Goal: Transaction & Acquisition: Purchase product/service

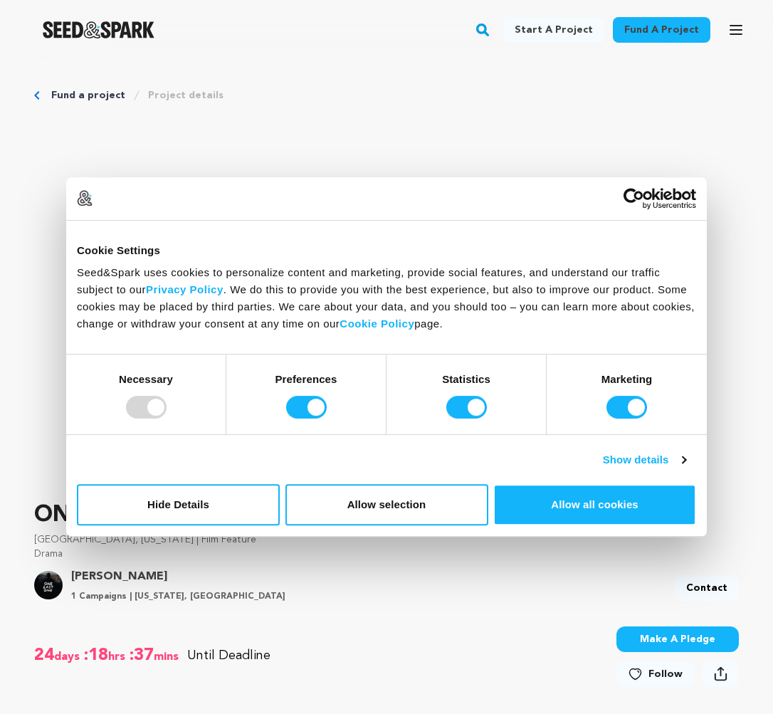
click at [406, 563] on div "ONE LAST ONE [GEOGRAPHIC_DATA], [US_STATE] | Film Feature Drama Project By [PER…" at bounding box center [386, 553] width 705 height 108
drag, startPoint x: 222, startPoint y: 506, endPoint x: 424, endPoint y: 460, distance: 206.8
click at [424, 460] on div "Consent Details [#IABV2SETTINGS#] About Cookie Settings Seed&Spark uses cookies…" at bounding box center [386, 357] width 641 height 360
click at [300, 407] on input "Preferences" at bounding box center [306, 407] width 41 height 23
checkbox input "false"
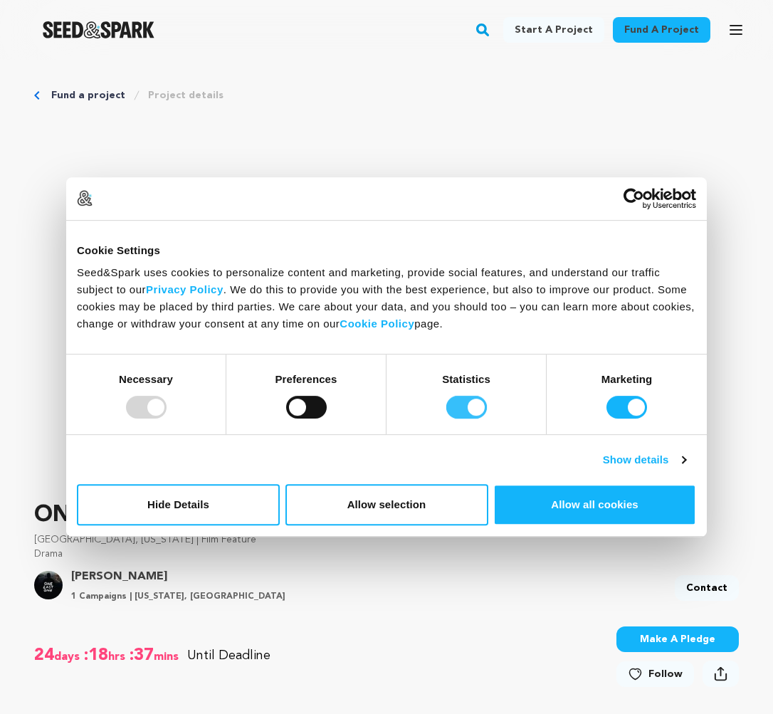
click at [458, 409] on input "Statistics" at bounding box center [467, 407] width 41 height 23
checkbox input "false"
click at [627, 406] on input "Marketing" at bounding box center [627, 407] width 41 height 23
checkbox input "false"
click at [352, 511] on button "Allow selection" at bounding box center [387, 504] width 203 height 41
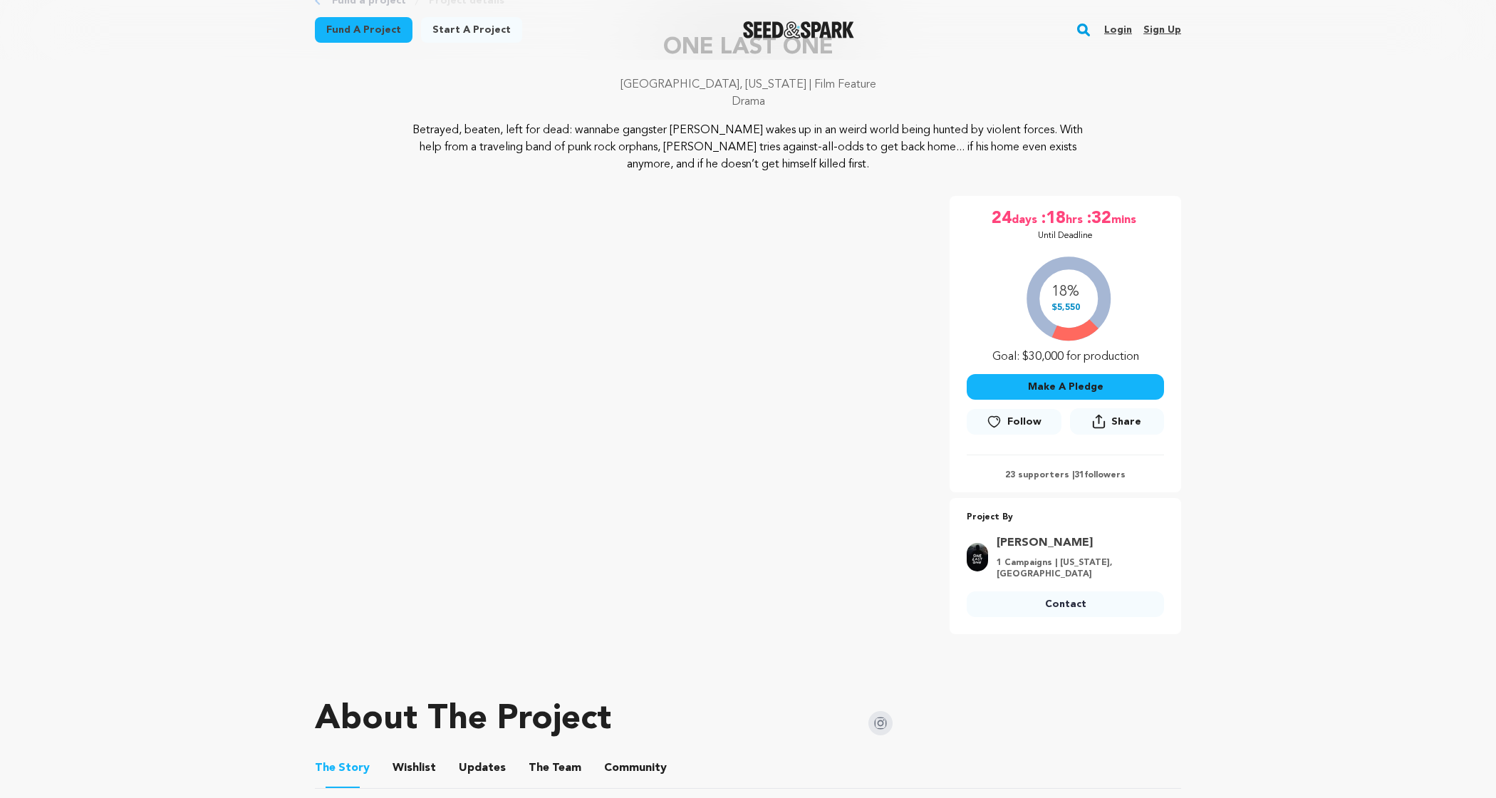
scroll to position [98, 0]
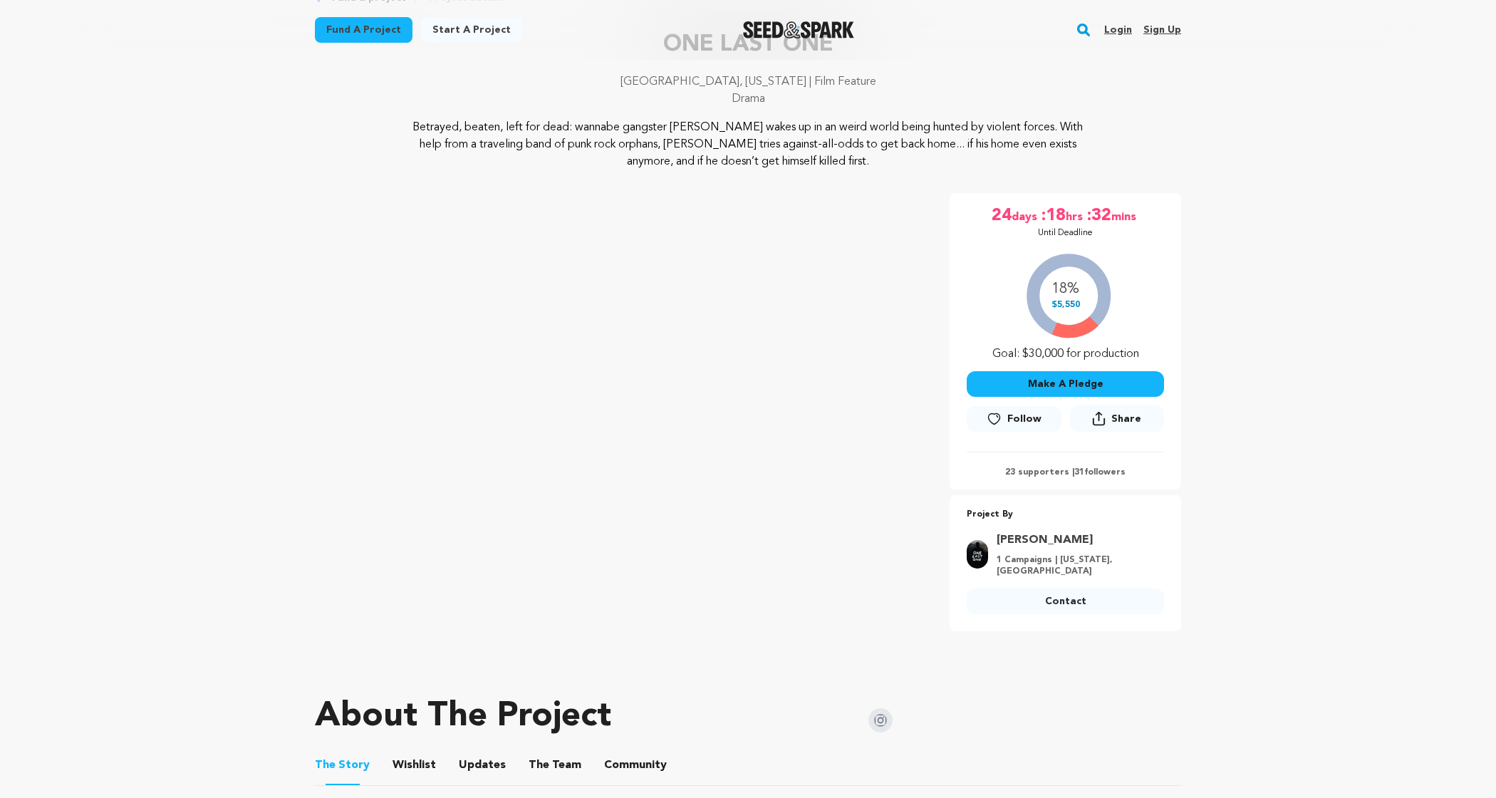
click at [1058, 375] on button "Make A Pledge" at bounding box center [1064, 384] width 197 height 26
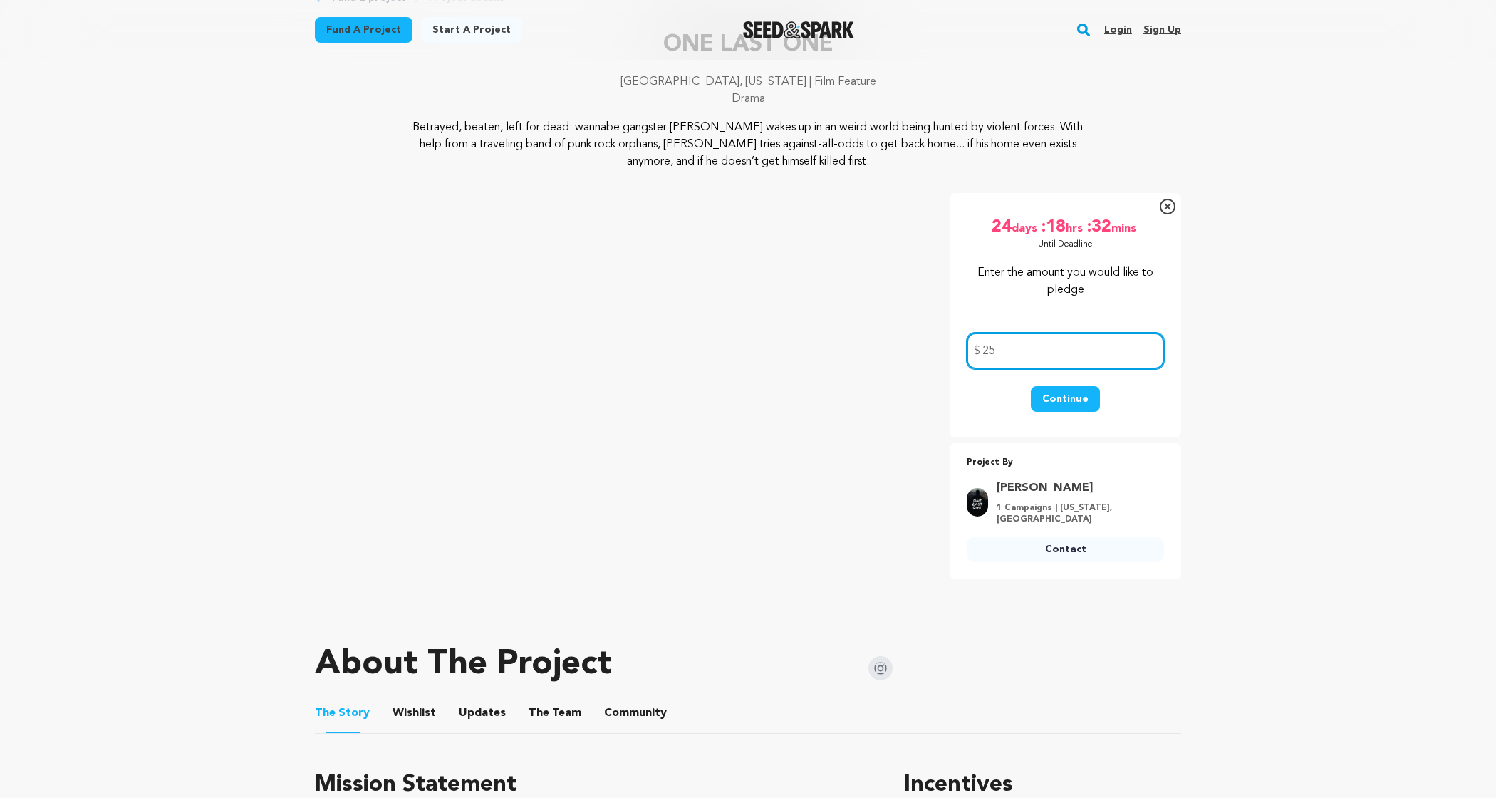
type input "25"
click at [1073, 395] on button "Continue" at bounding box center [1065, 399] width 69 height 26
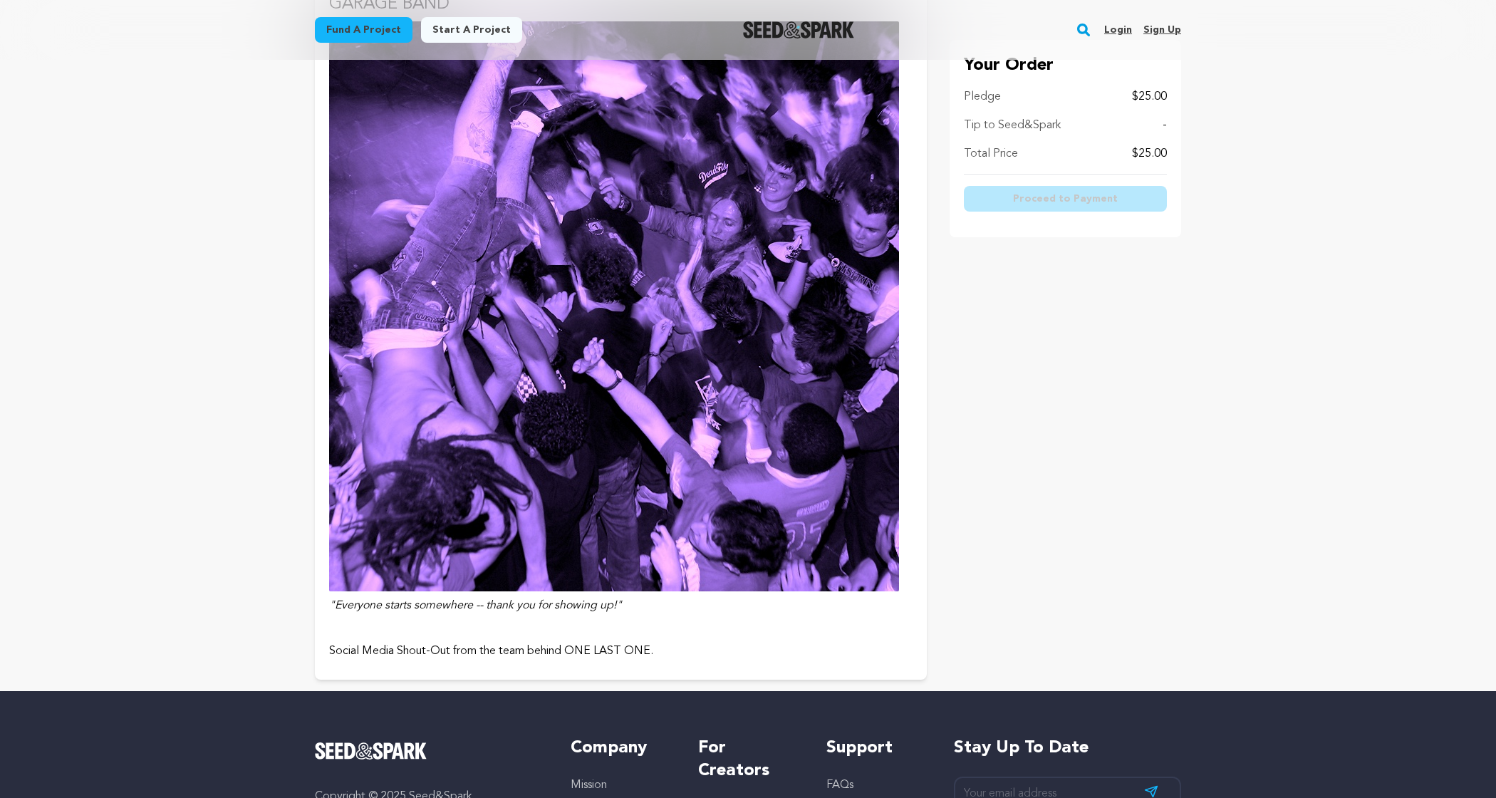
scroll to position [423, 0]
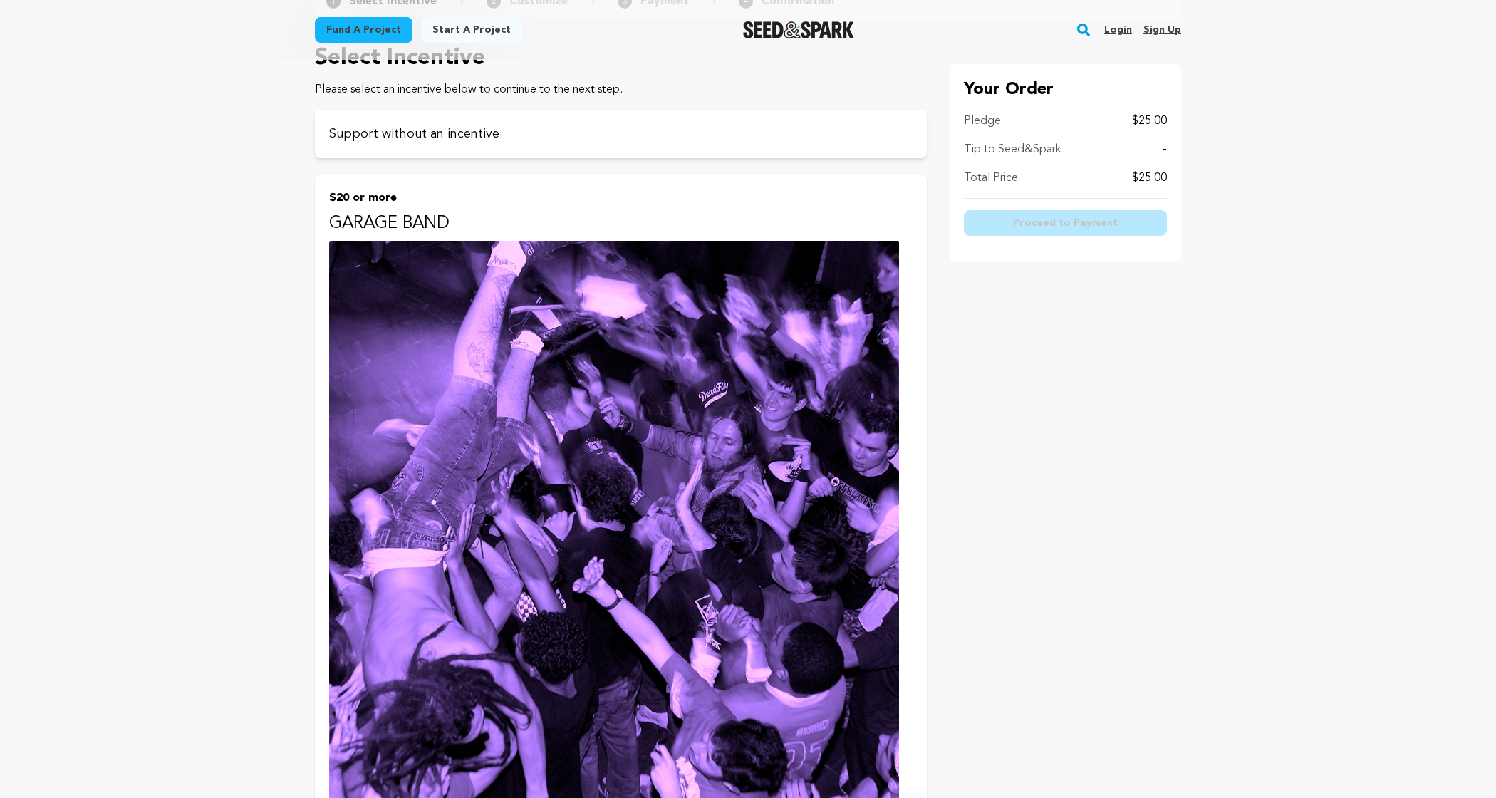
click at [432, 221] on p "GARAGE BAND" at bounding box center [620, 223] width 583 height 23
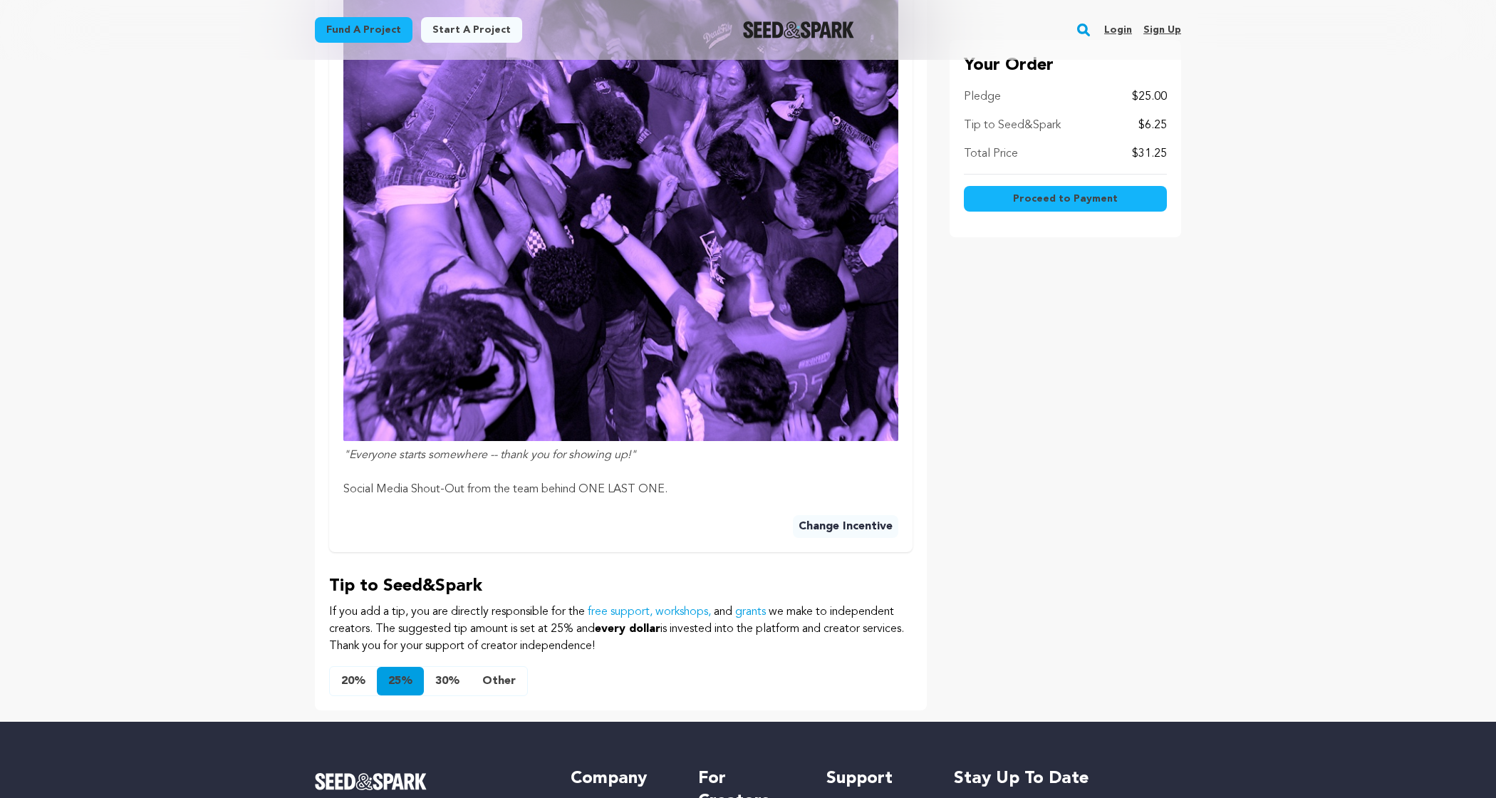
scroll to position [833, 0]
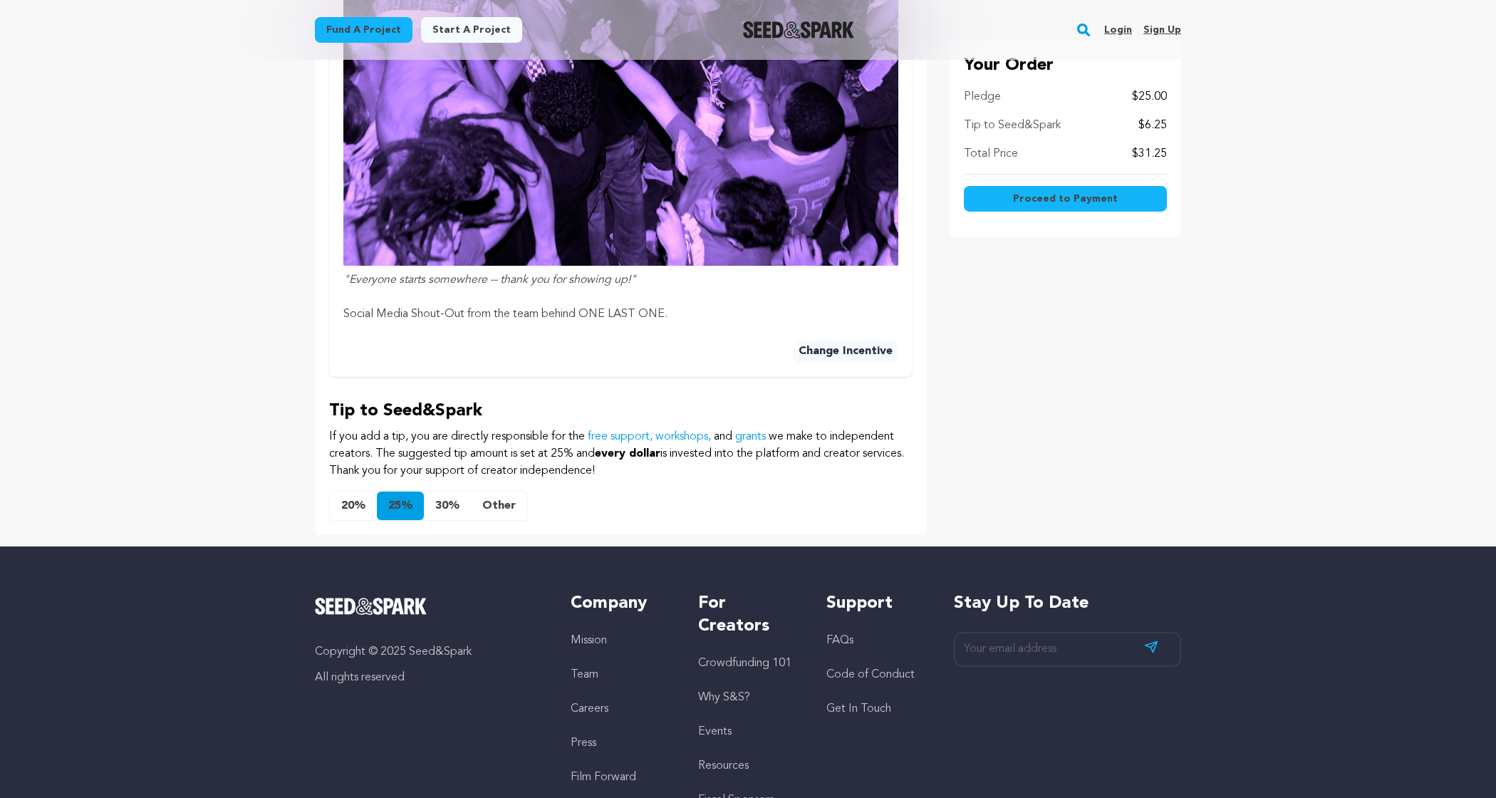
click at [495, 513] on button "Other" at bounding box center [499, 505] width 56 height 28
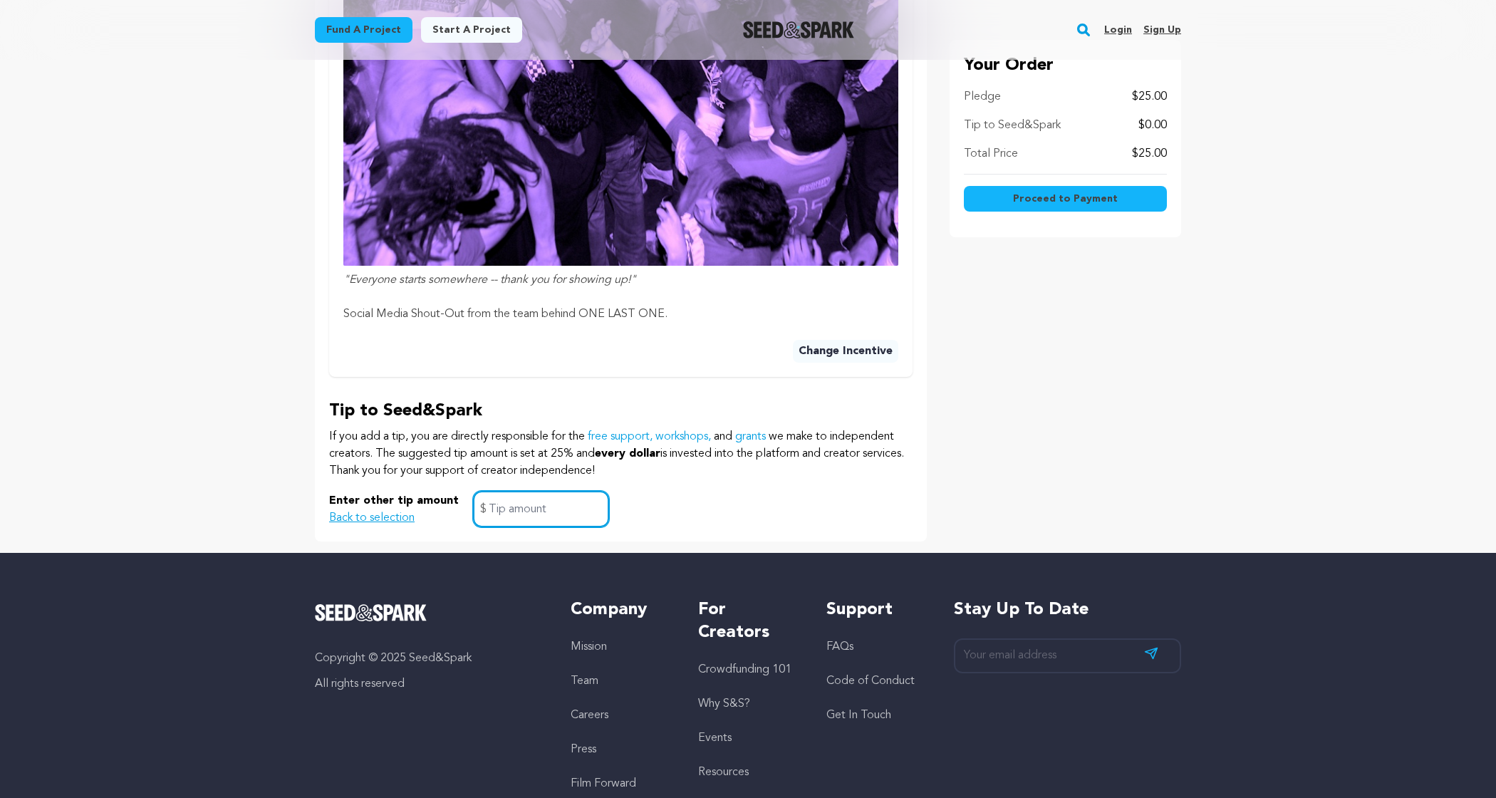
click at [521, 507] on input "text" at bounding box center [541, 509] width 136 height 36
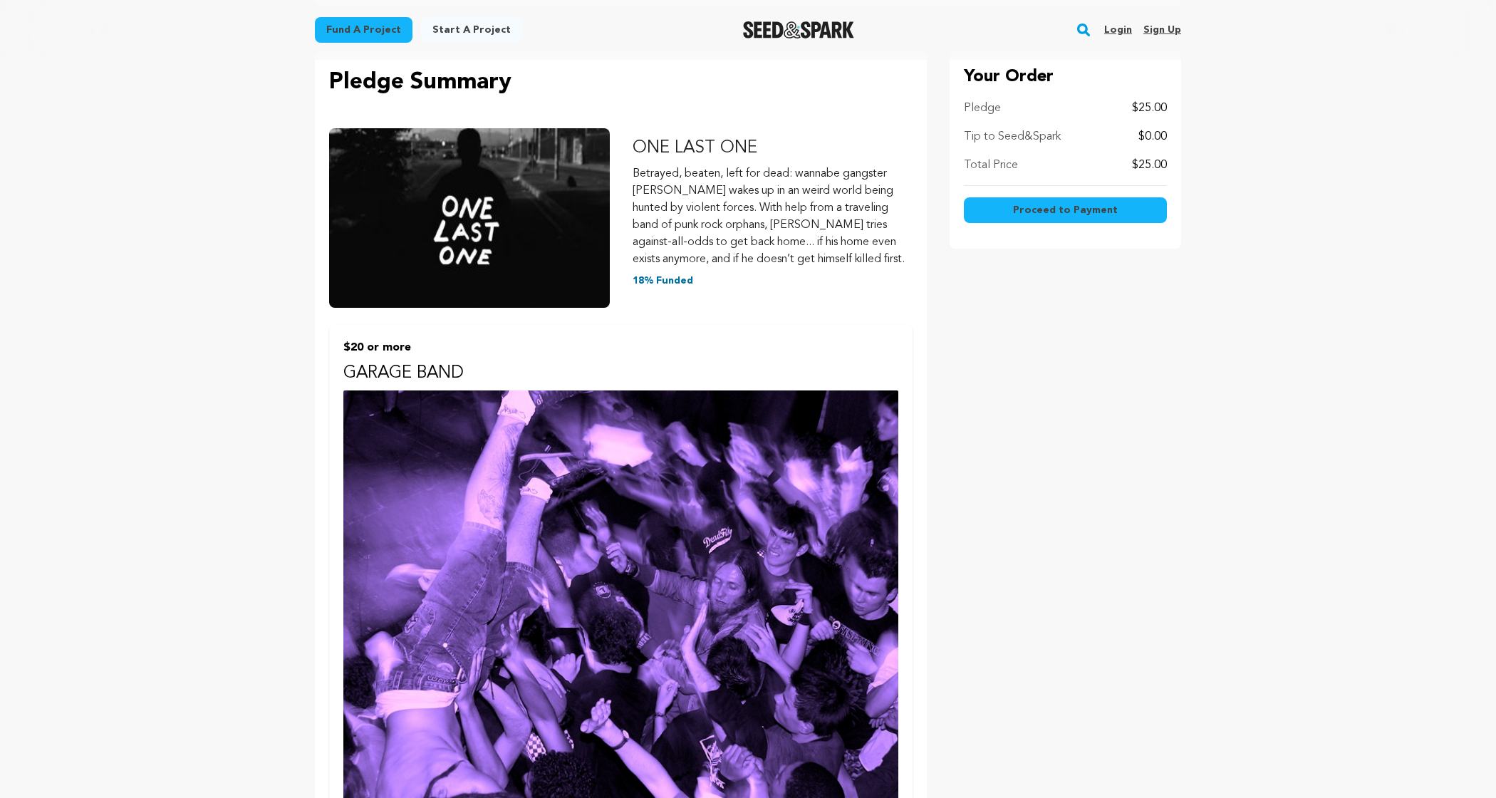
scroll to position [0, 0]
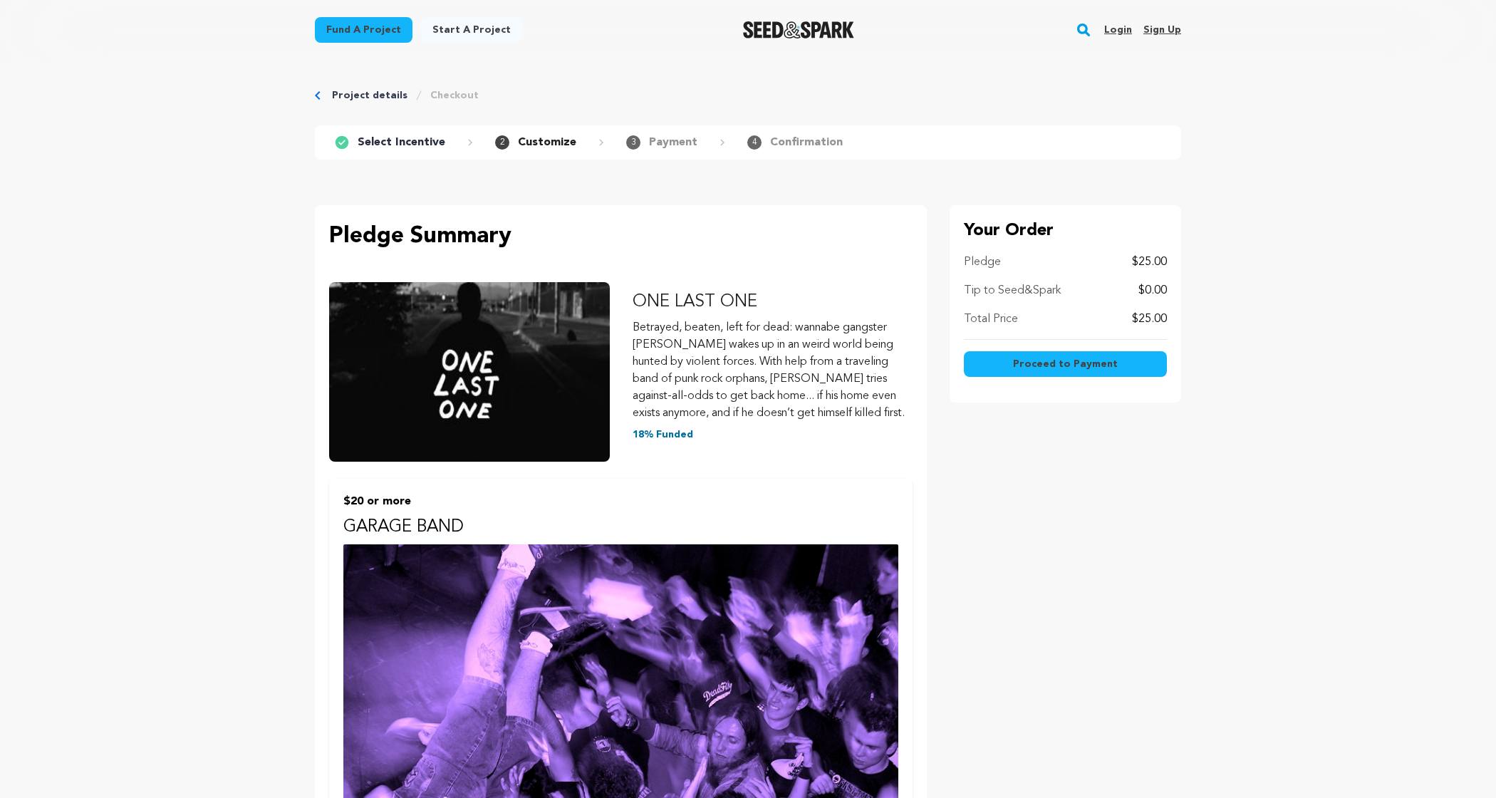
click at [1044, 360] on span "Proceed to Payment" at bounding box center [1065, 364] width 105 height 14
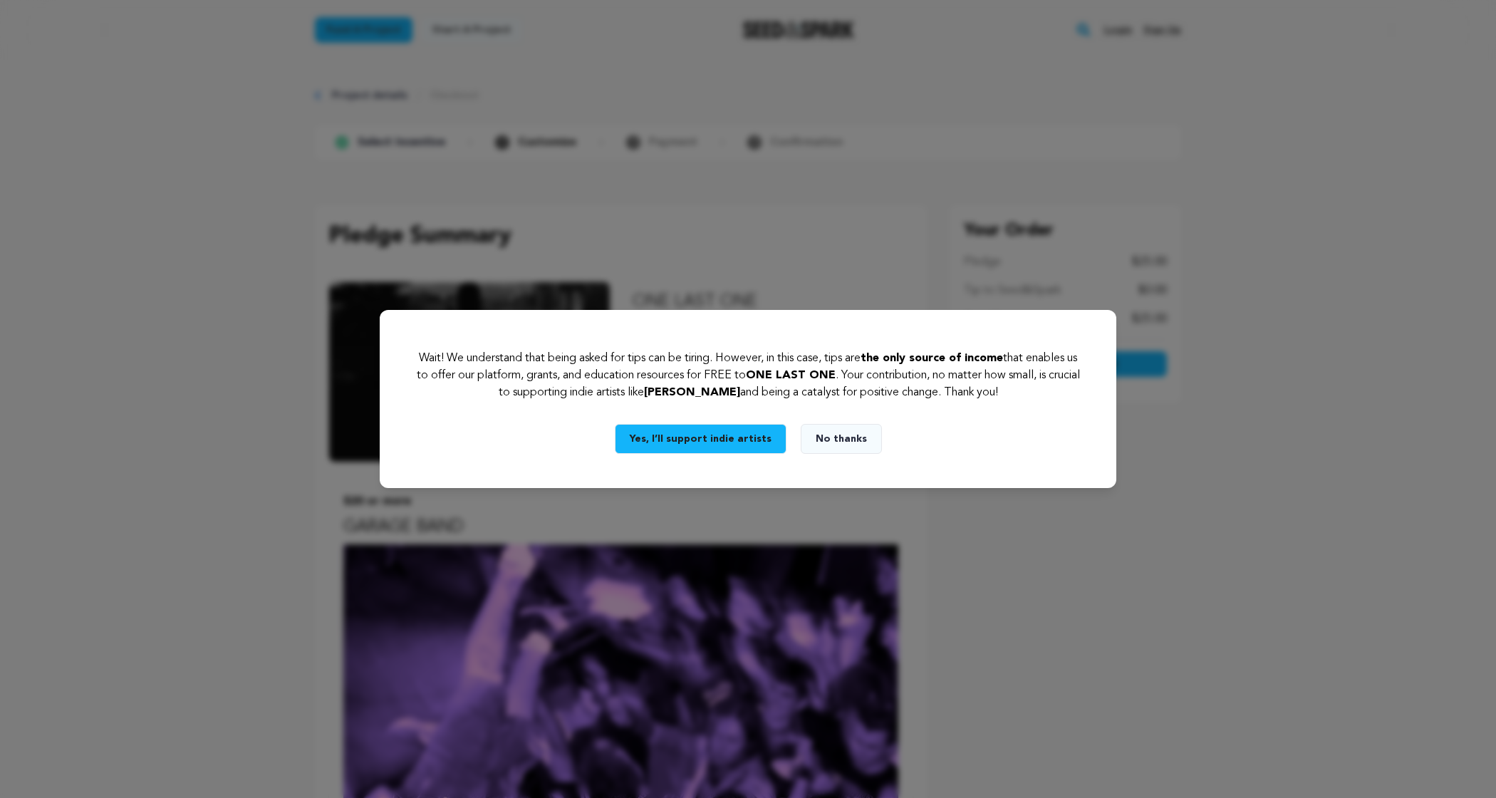
click at [716, 441] on button "Yes, I’ll support indie artists" at bounding box center [701, 439] width 172 height 30
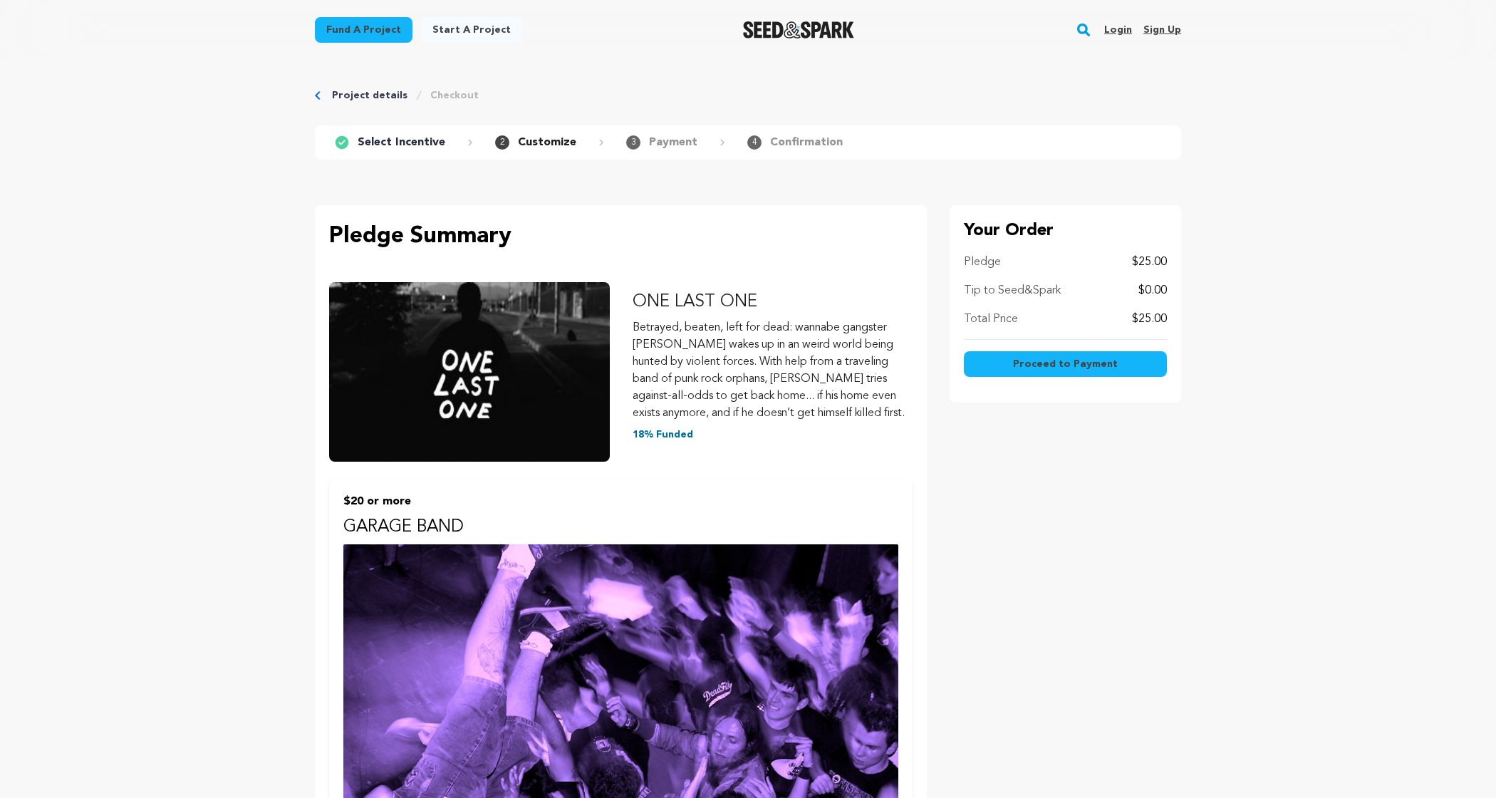
scroll to position [944, 0]
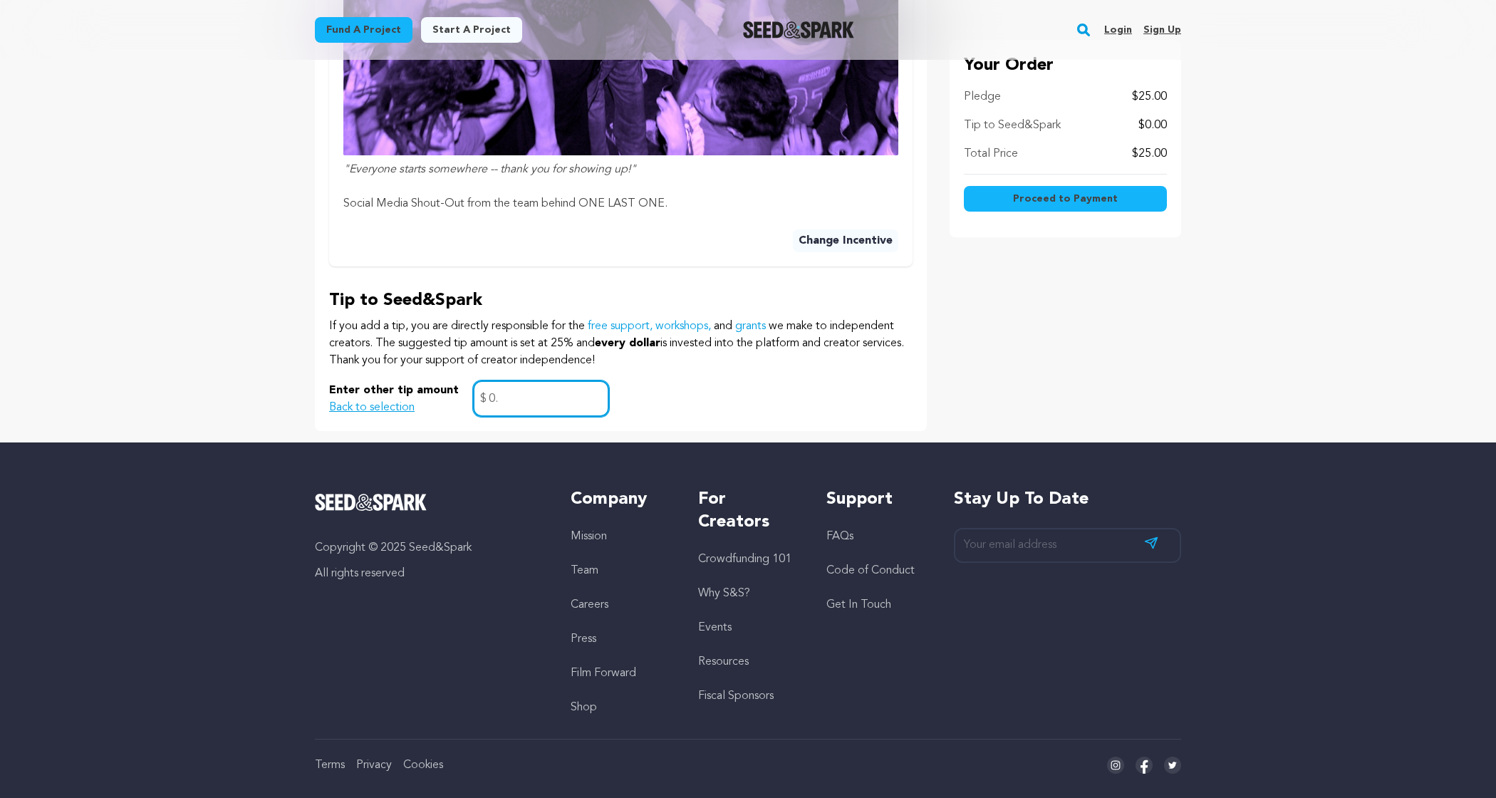
type input "0"
type input "2.00"
click at [827, 406] on div "Enter other tip amount Back to selection 2.00 $" at bounding box center [620, 398] width 583 height 36
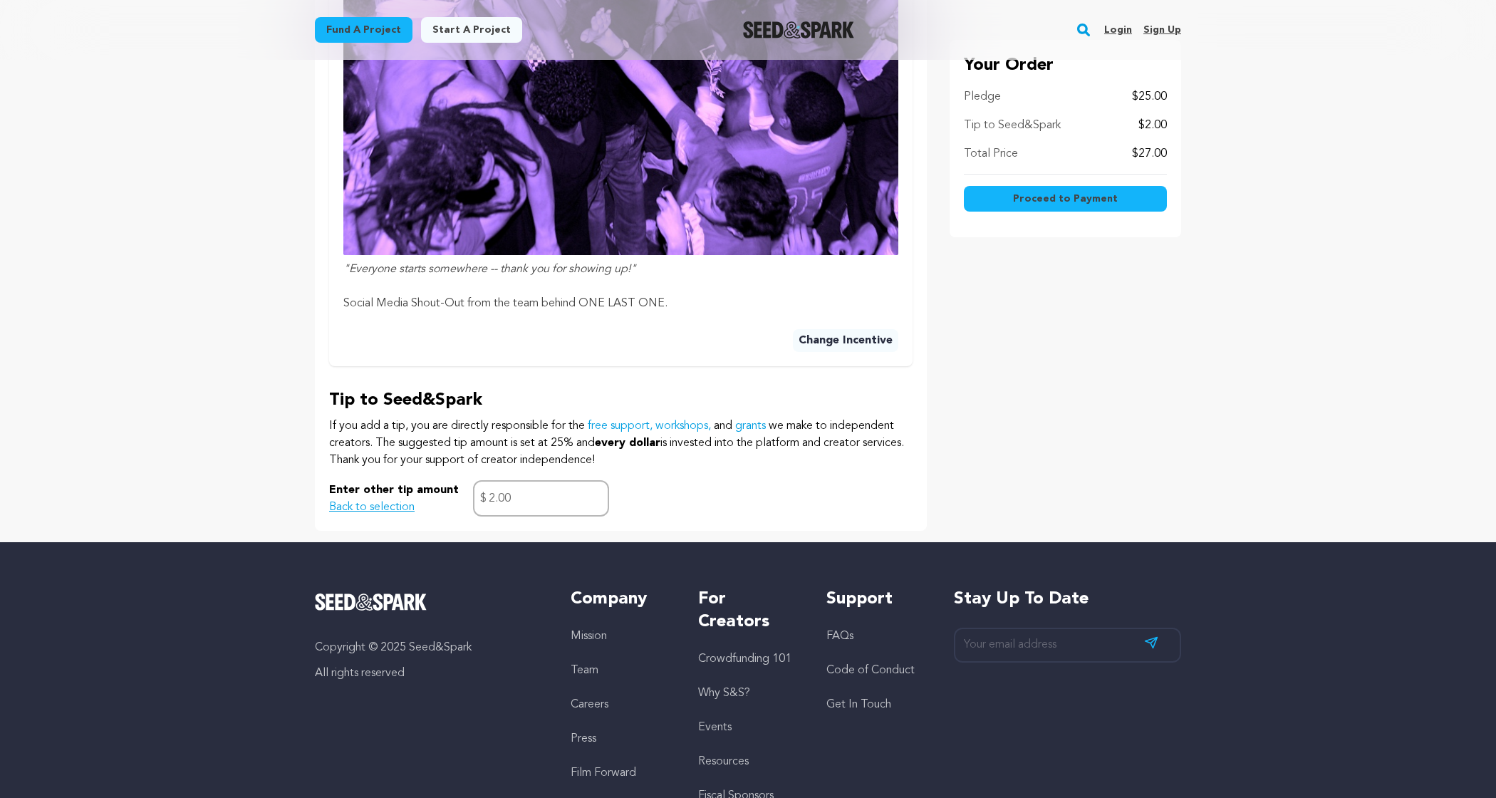
scroll to position [753, 0]
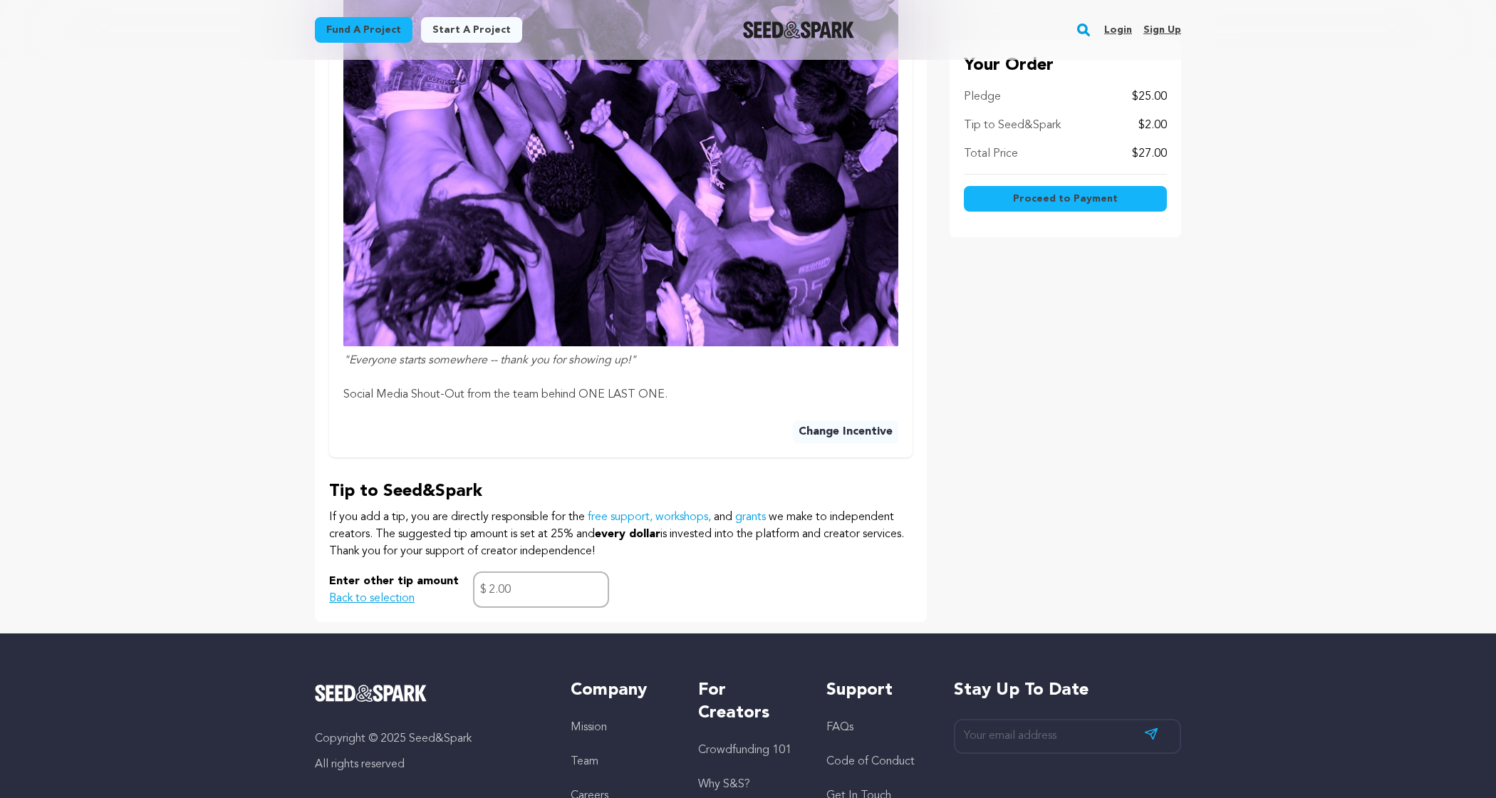
click at [1038, 197] on span "Proceed to Payment" at bounding box center [1065, 199] width 105 height 14
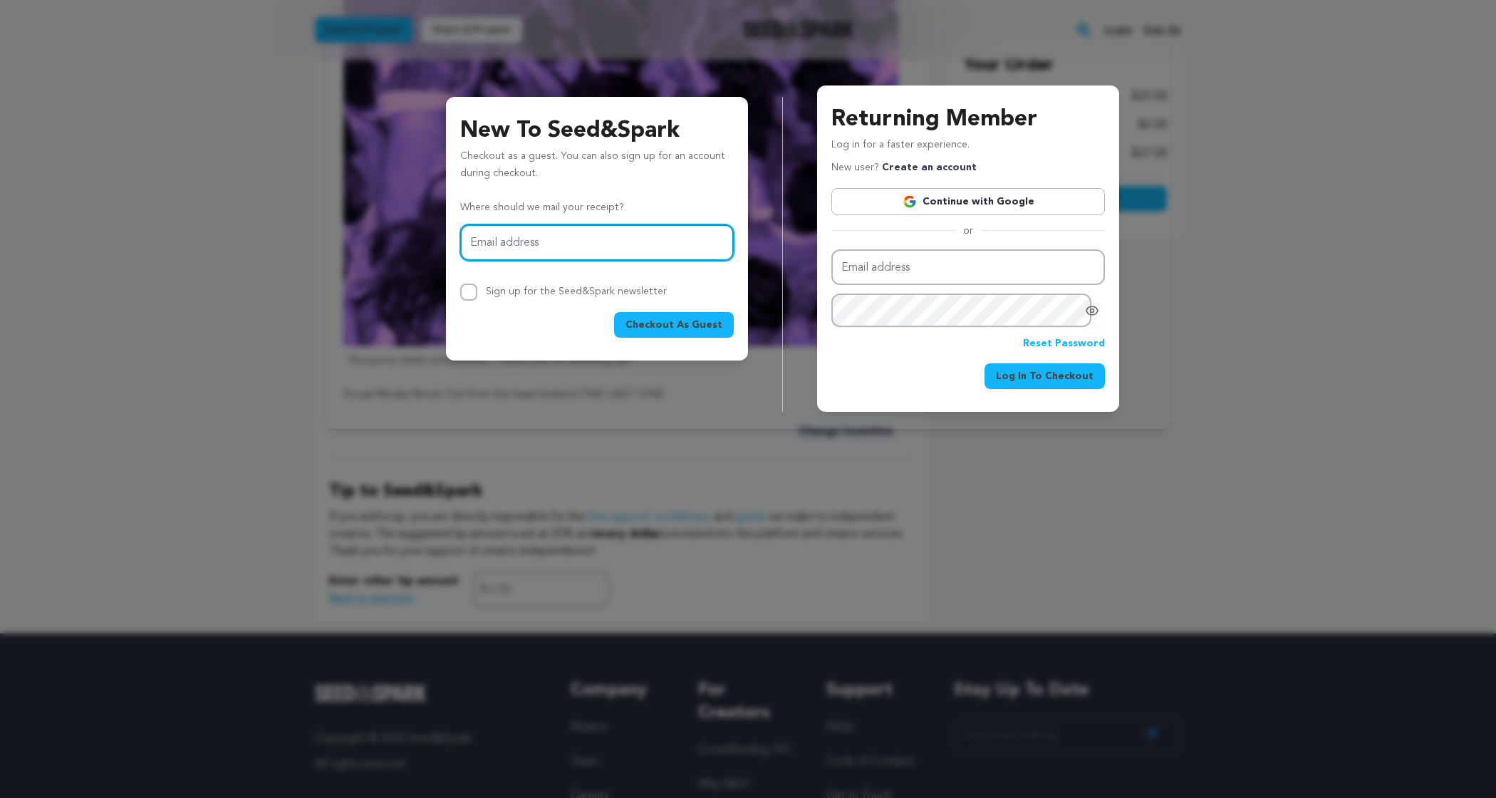
click at [623, 242] on input "Email address" at bounding box center [596, 242] width 273 height 36
type input "amgibson16@gmail.com"
click at [665, 324] on span "Checkout As Guest" at bounding box center [673, 325] width 97 height 14
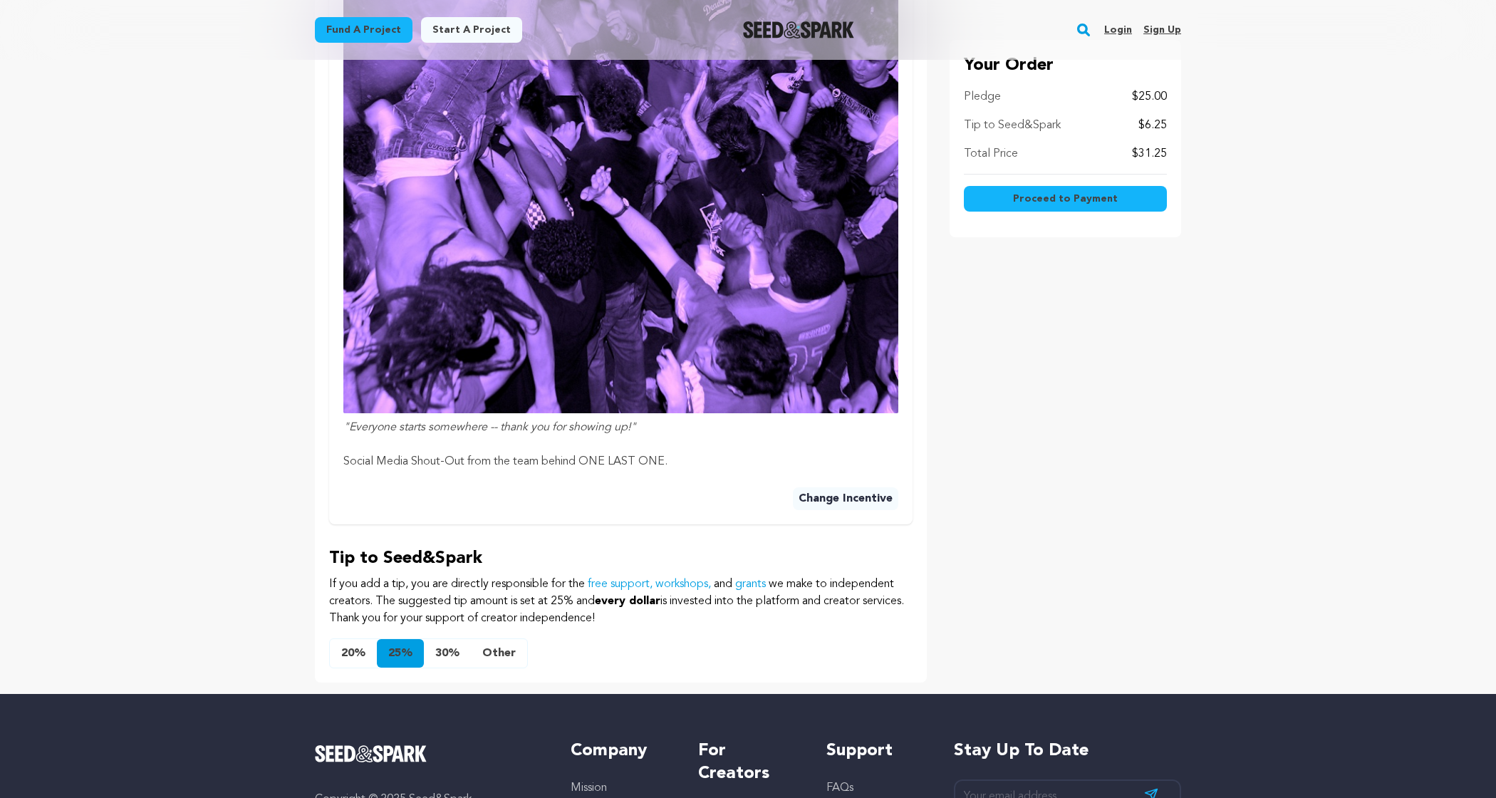
scroll to position [706, 0]
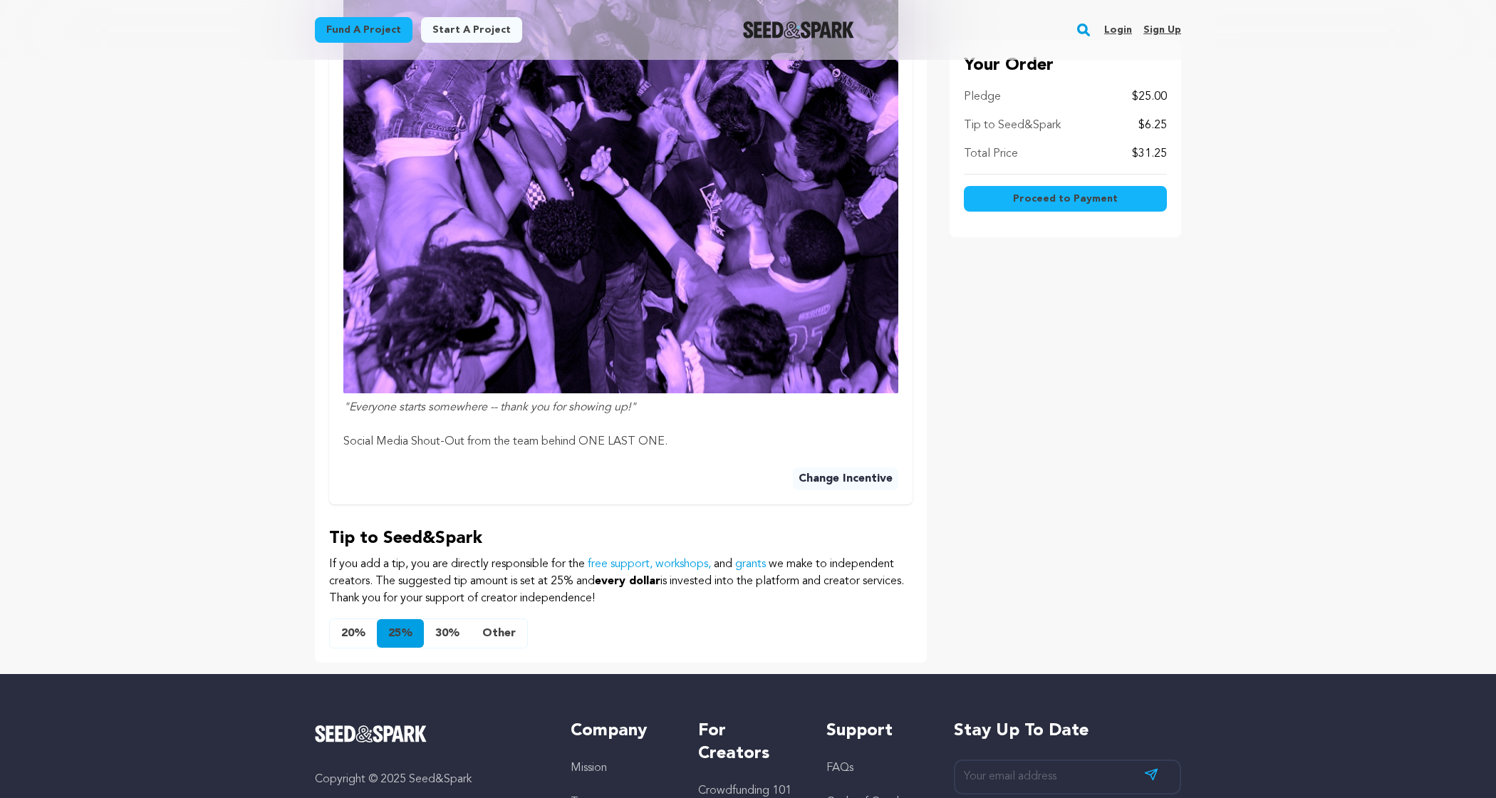
click at [500, 632] on button "Other" at bounding box center [499, 633] width 56 height 28
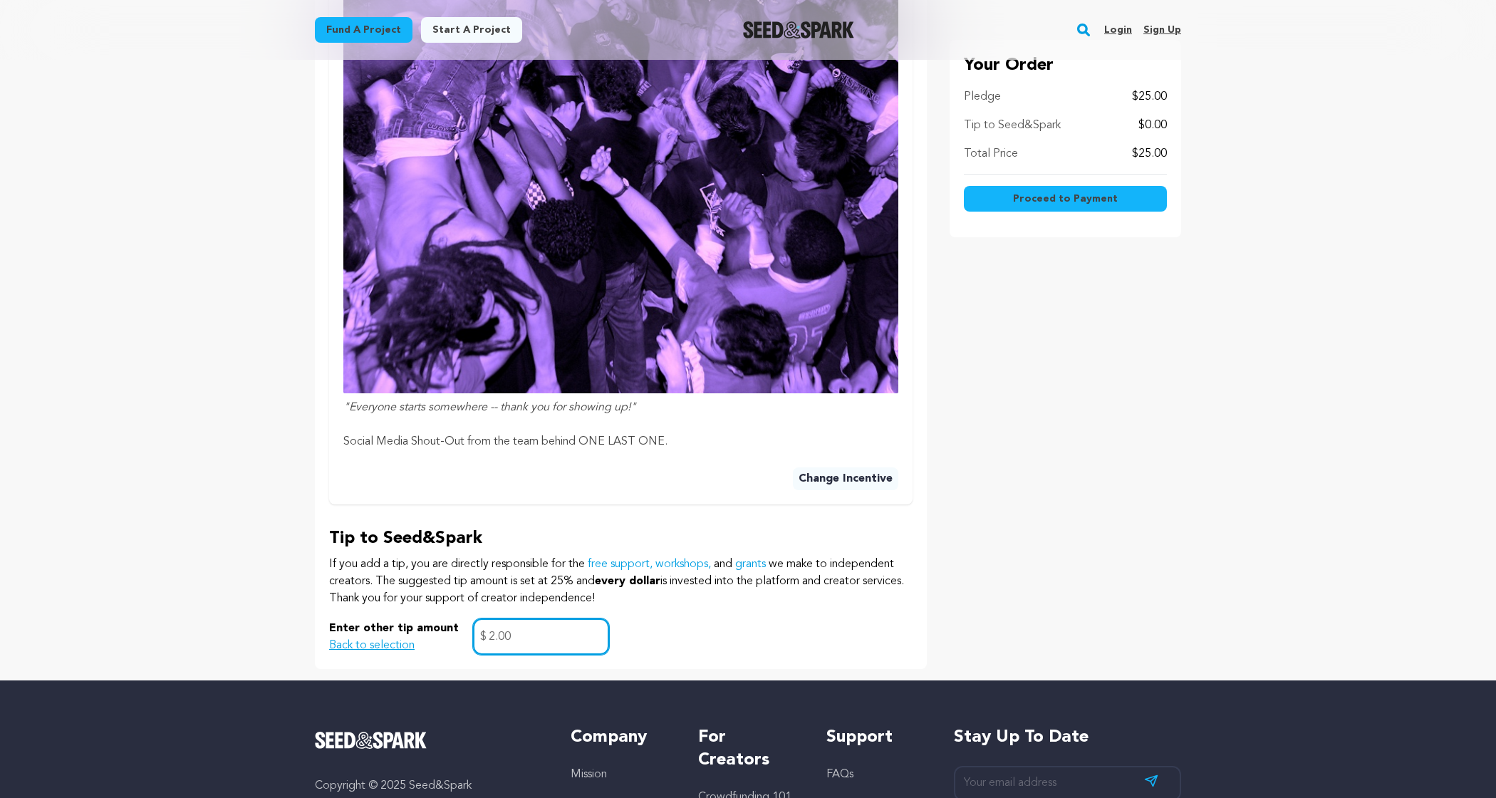
click at [529, 631] on input "2.00" at bounding box center [541, 636] width 136 height 36
click at [1074, 590] on div "Your Order Pledge $25.00 Tip to Seed&Spark $0.00 Total Price $25.00 Proceed to …" at bounding box center [1064, 83] width 231 height 1169
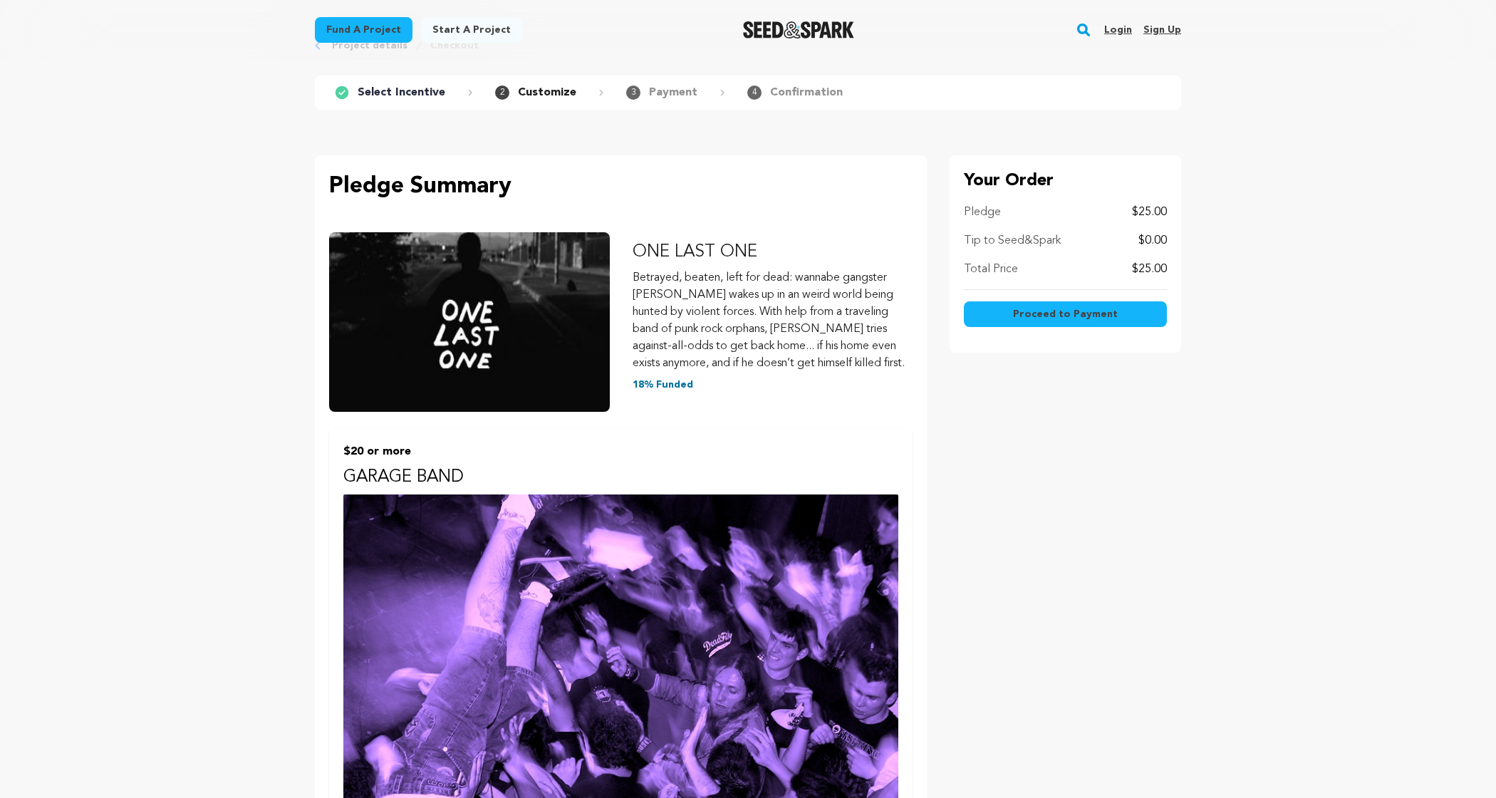
scroll to position [0, 0]
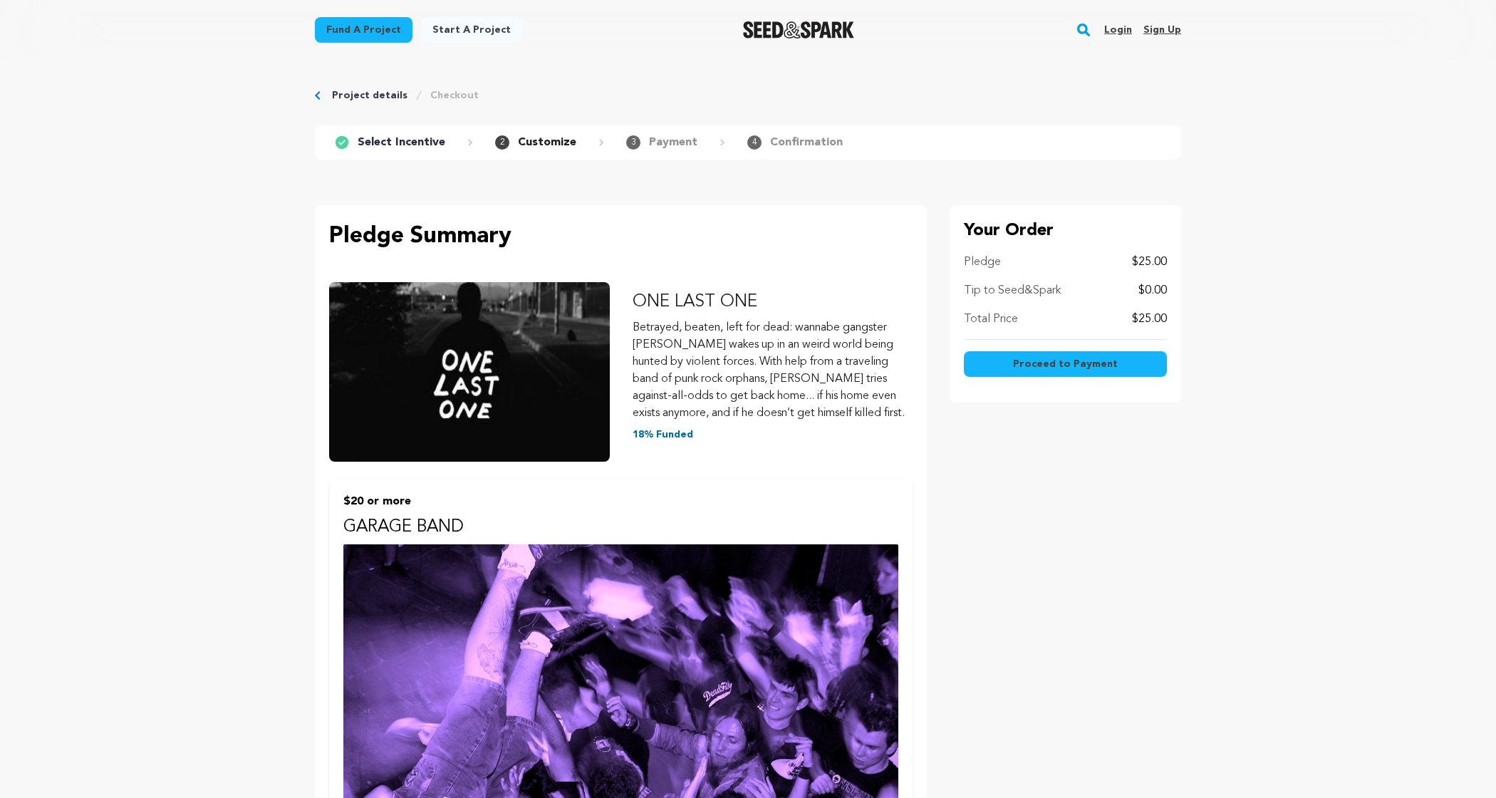
click at [1031, 367] on span "Proceed to Payment" at bounding box center [1065, 364] width 105 height 14
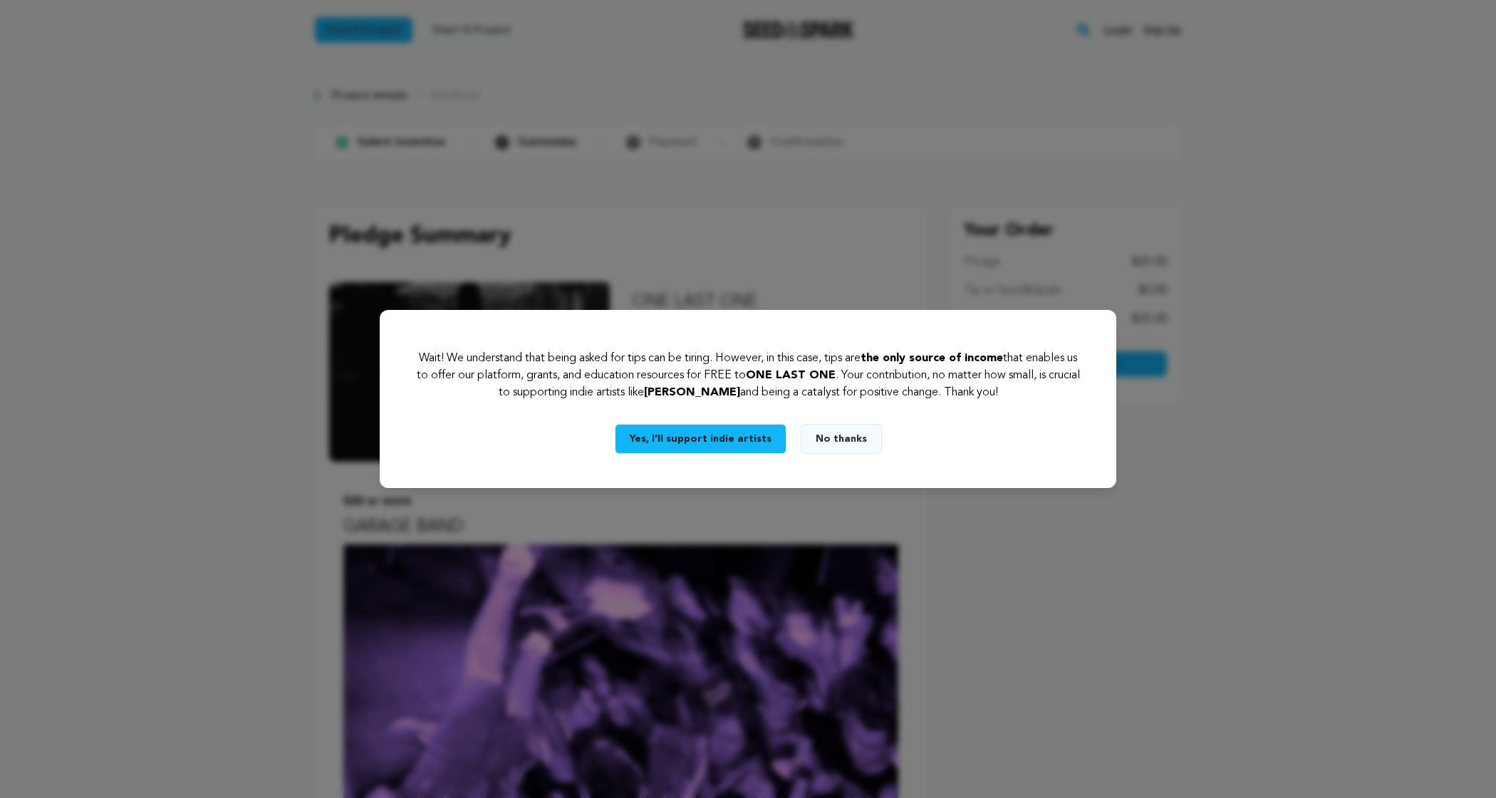
click at [753, 437] on button "Yes, I’ll support indie artists" at bounding box center [701, 439] width 172 height 30
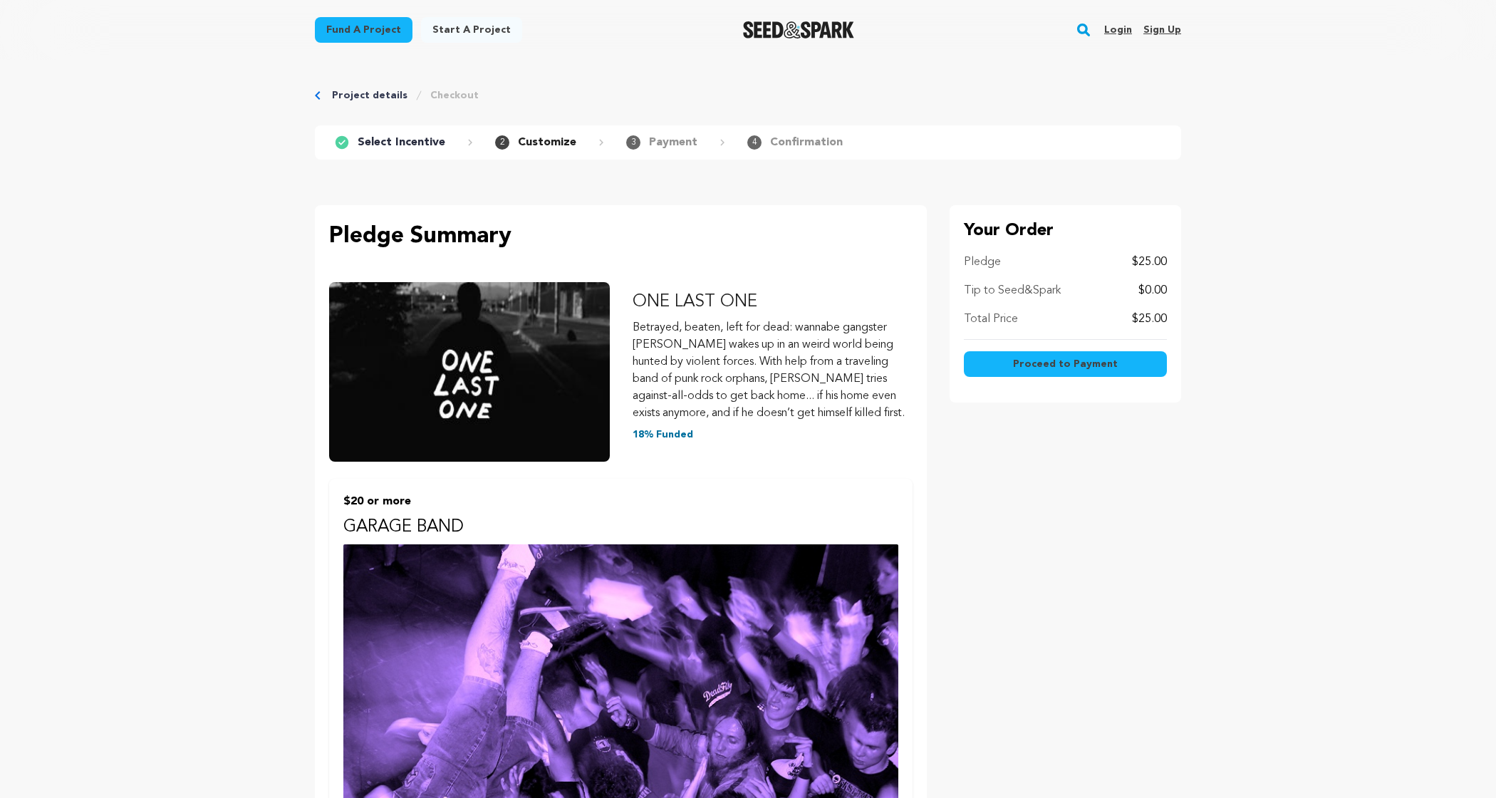
scroll to position [944, 0]
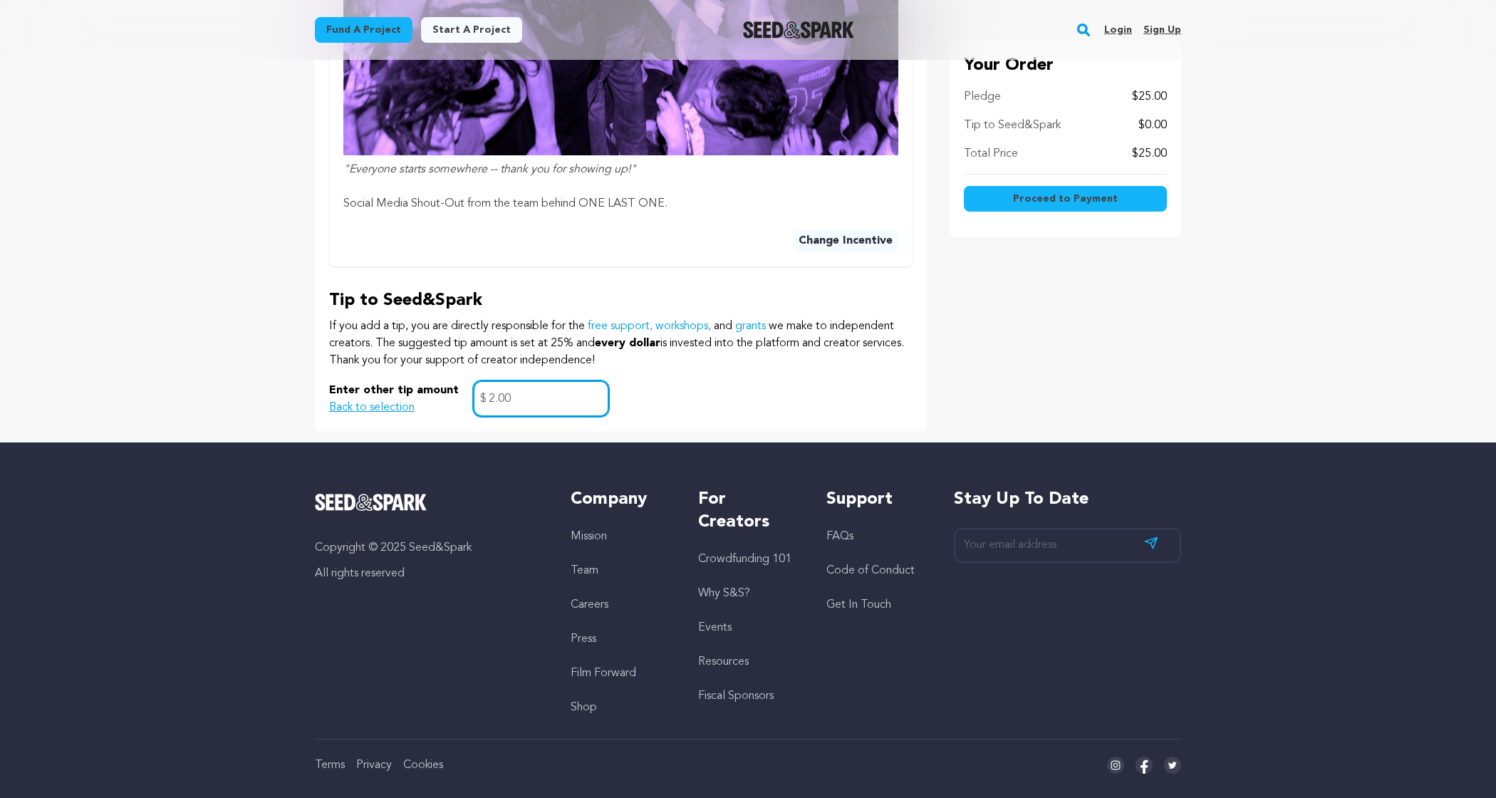
click at [561, 392] on input "2.00" at bounding box center [541, 398] width 136 height 36
click at [672, 395] on div "Enter other tip amount Back to selection 2.00 $" at bounding box center [620, 398] width 583 height 36
click at [525, 395] on input "2.00" at bounding box center [541, 398] width 136 height 36
click button "$20 or more GARAGE BAND "Everyone starts somewhere -- thank you for showing up!…" at bounding box center [0, 0] width 0 height 0
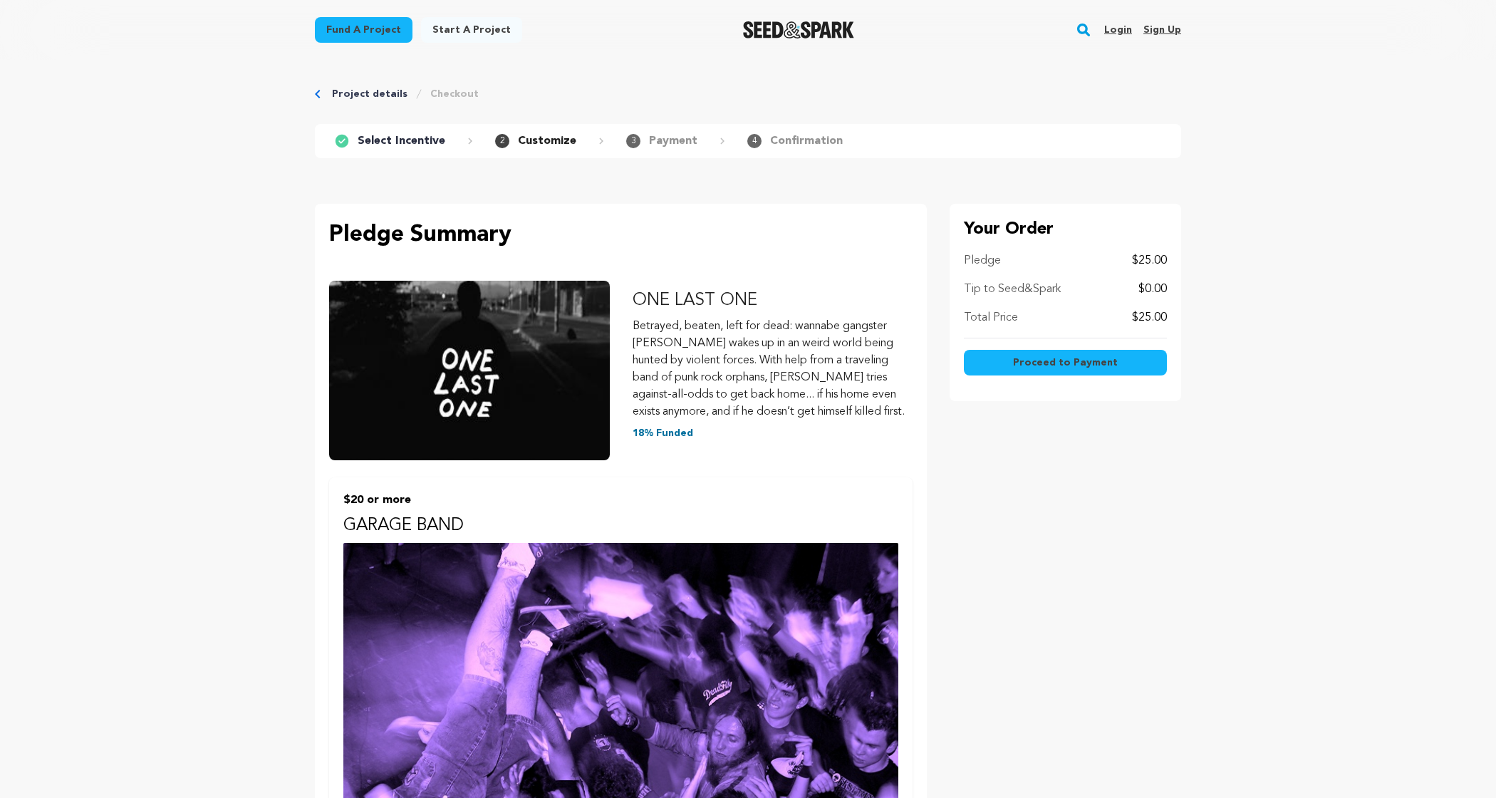
scroll to position [0, 0]
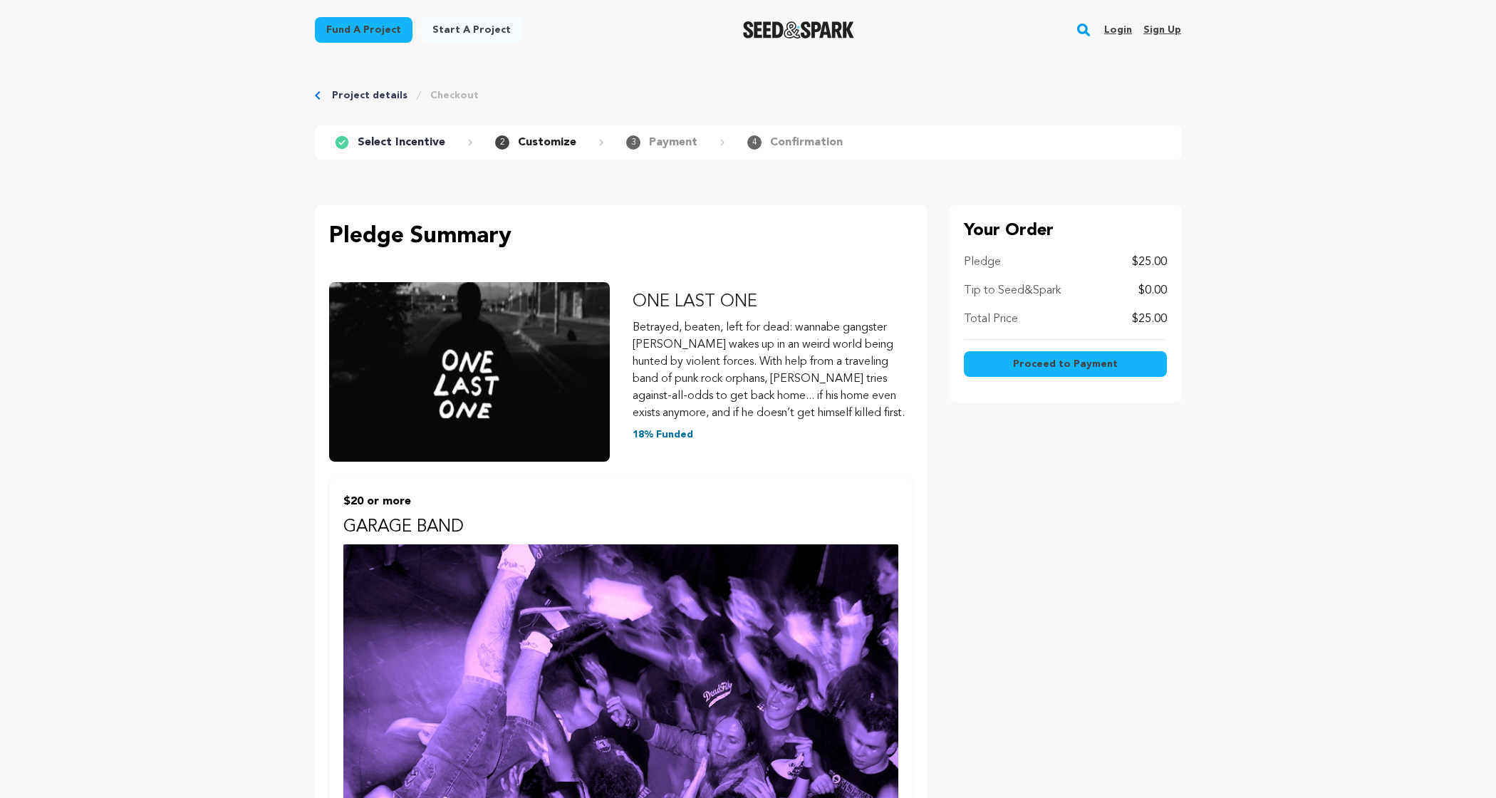
click at [1042, 365] on span "Proceed to Payment" at bounding box center [1065, 364] width 105 height 14
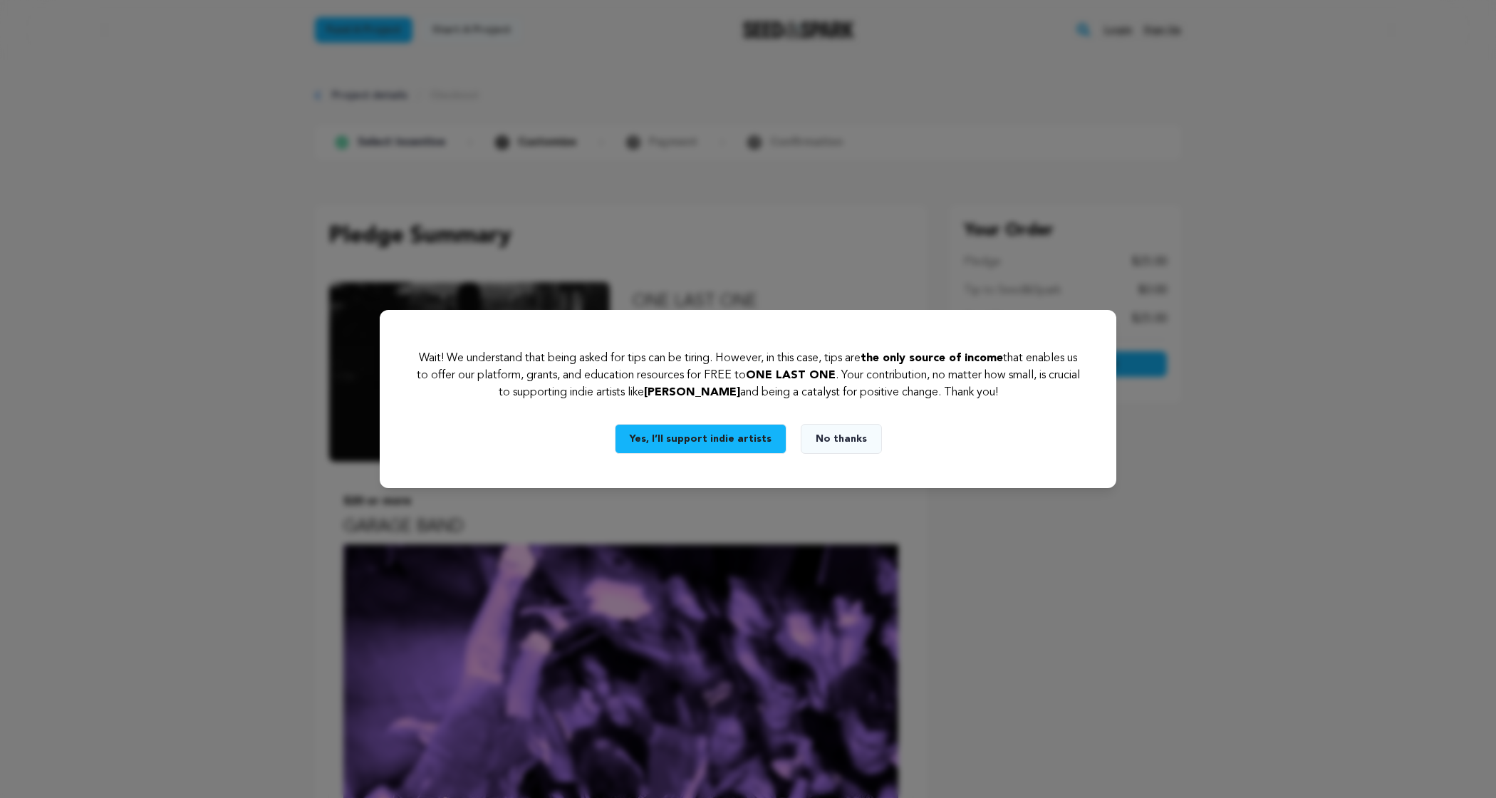
click at [733, 440] on button "Yes, I’ll support indie artists" at bounding box center [701, 439] width 172 height 30
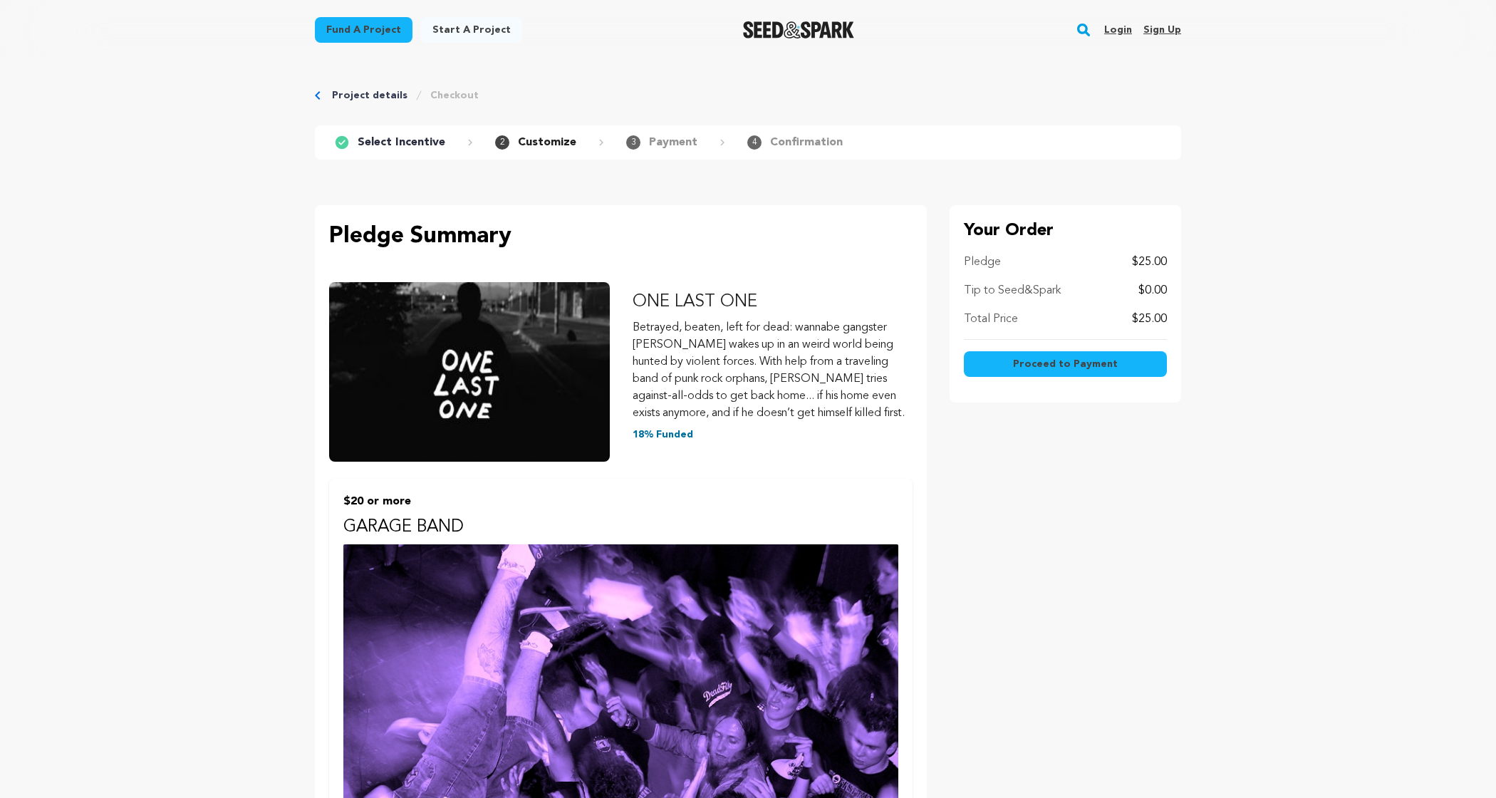
scroll to position [944, 0]
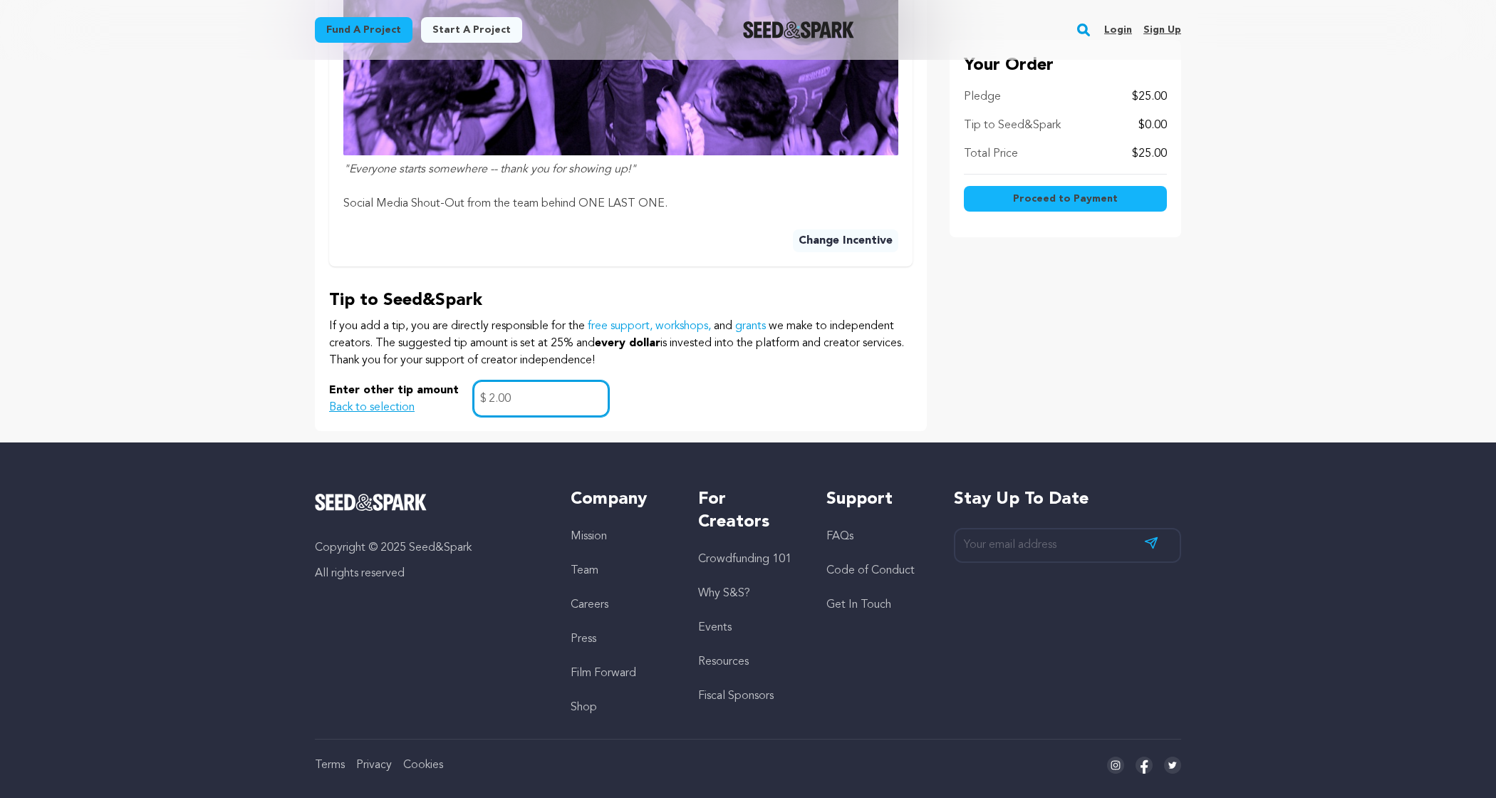
click at [488, 396] on input "2.00" at bounding box center [541, 398] width 136 height 36
click at [506, 395] on input "2.00" at bounding box center [541, 398] width 136 height 36
click at [526, 399] on input "2.00" at bounding box center [541, 398] width 136 height 36
click at [690, 396] on div "Enter other tip amount Back to selection 2.00 $" at bounding box center [620, 398] width 583 height 36
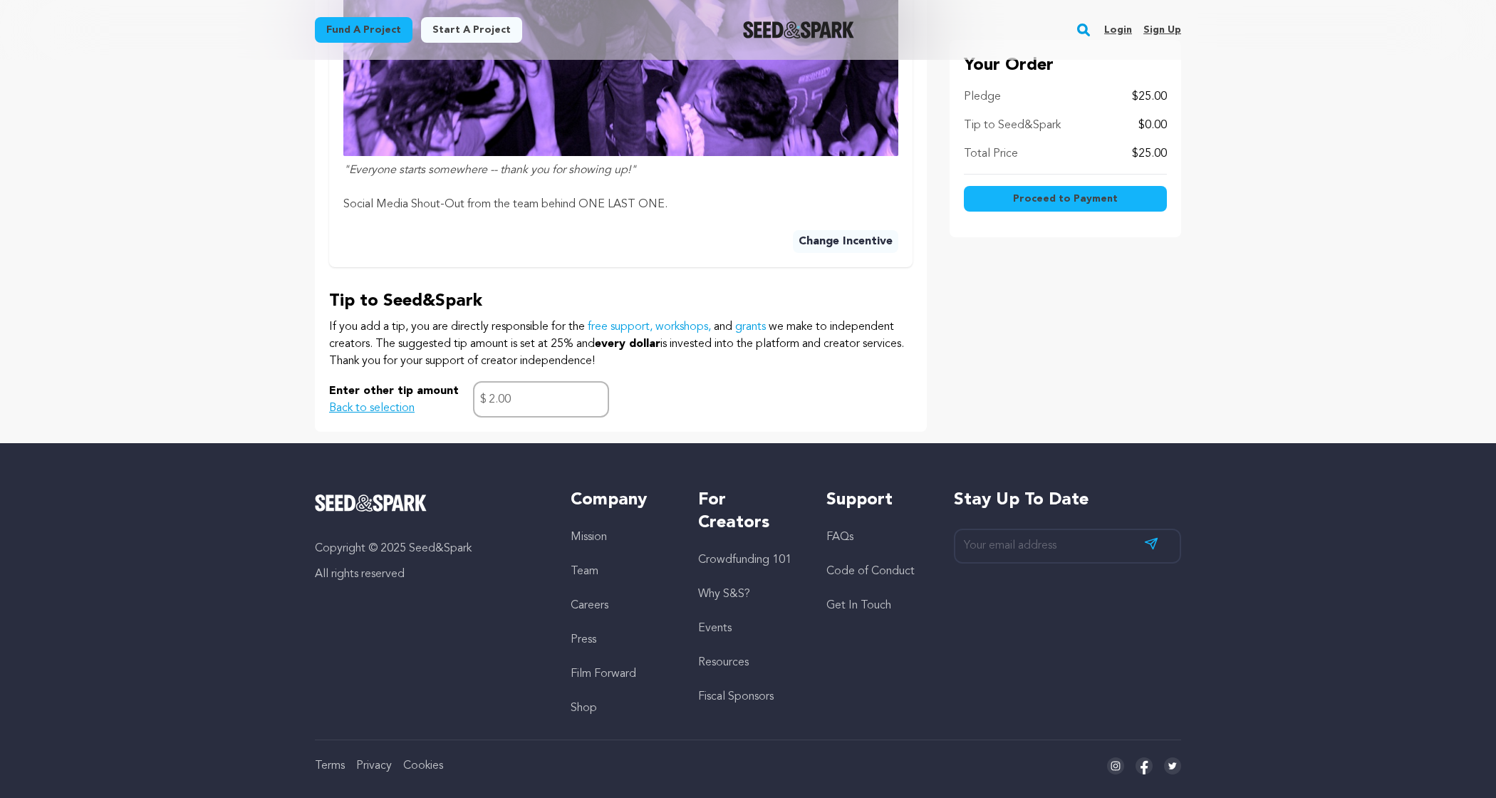
scroll to position [942, 0]
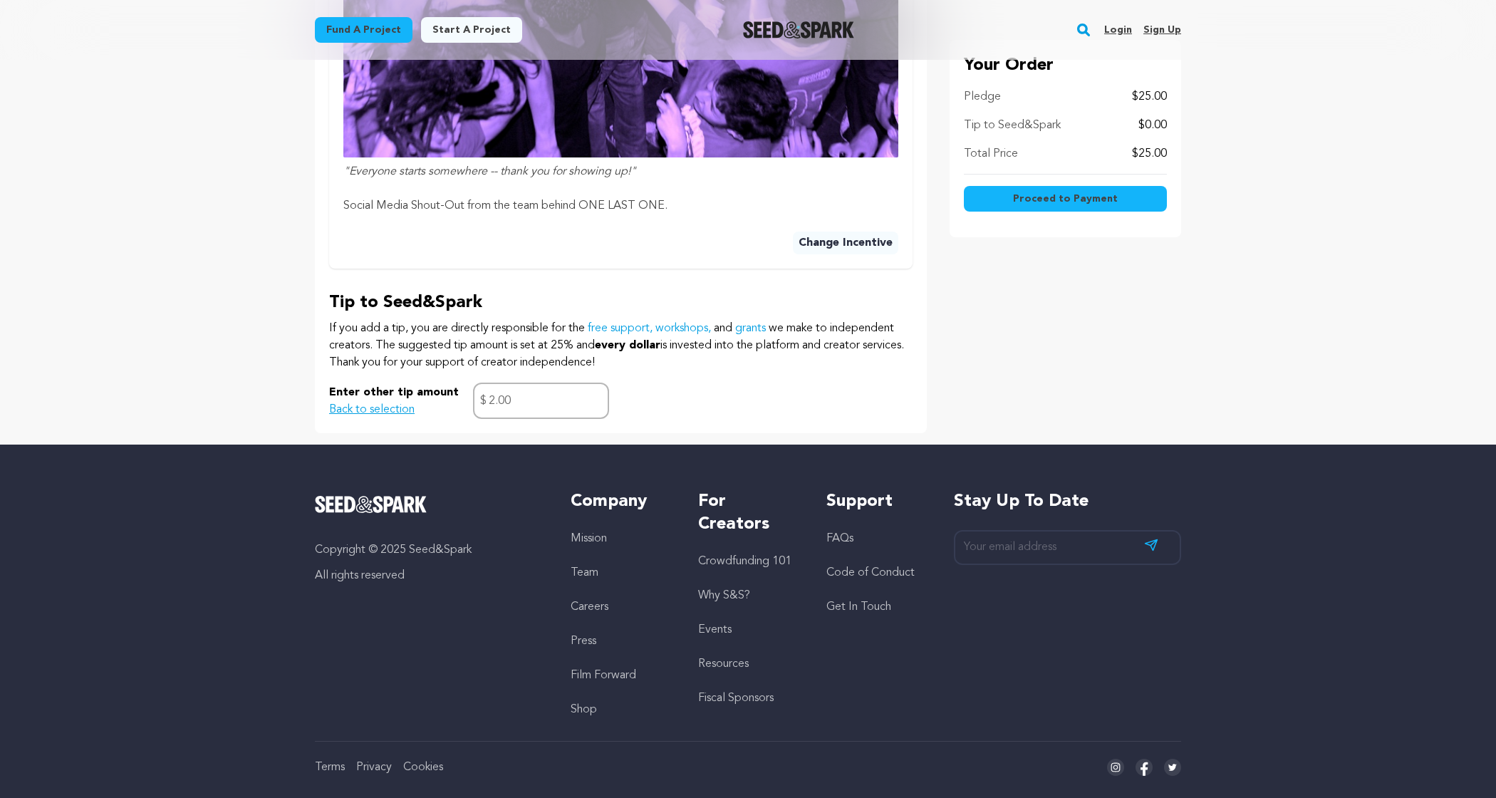
click at [1073, 202] on span "Proceed to Payment" at bounding box center [1065, 199] width 105 height 14
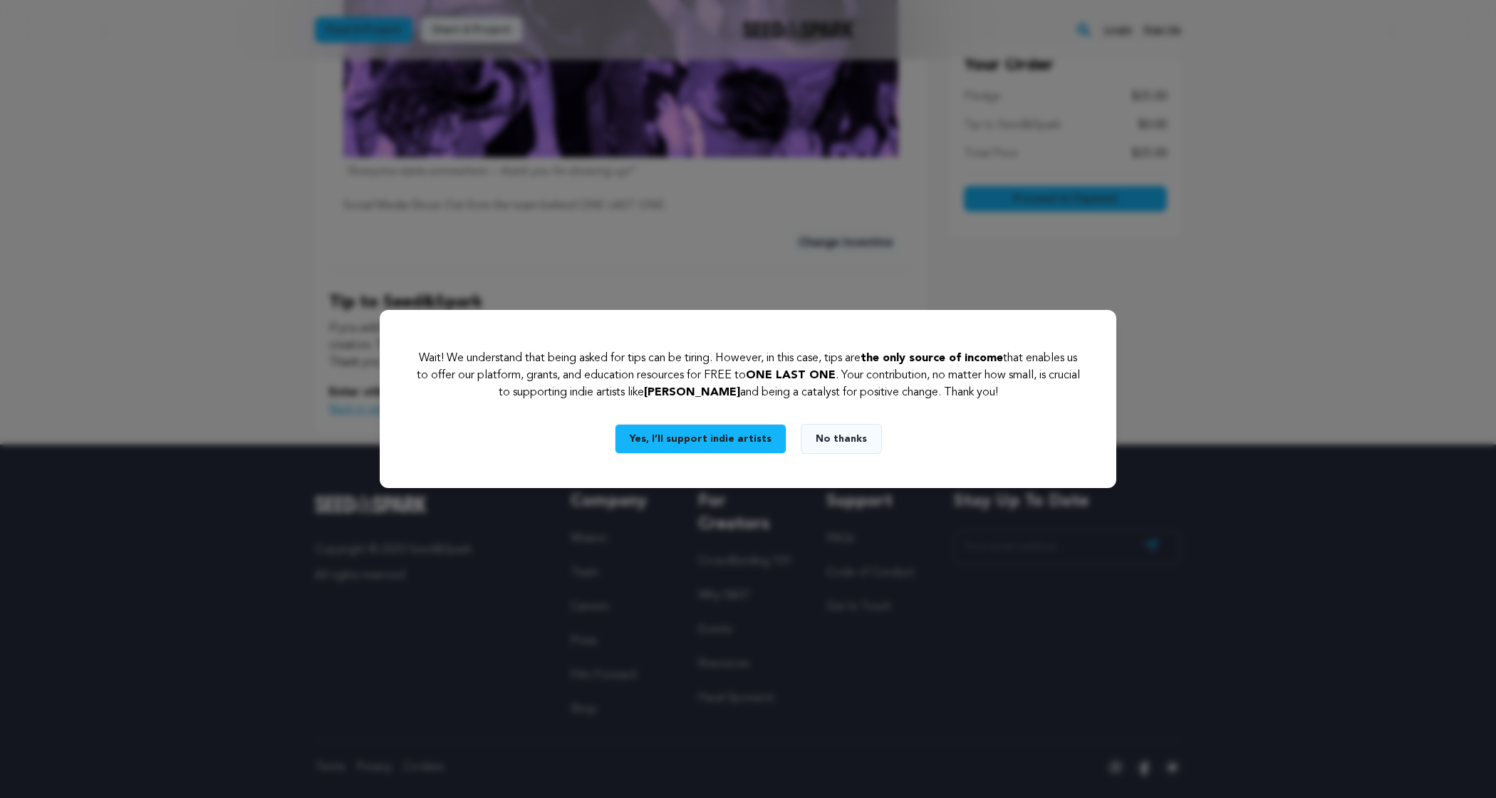
click at [837, 441] on button "No thanks" at bounding box center [841, 439] width 81 height 30
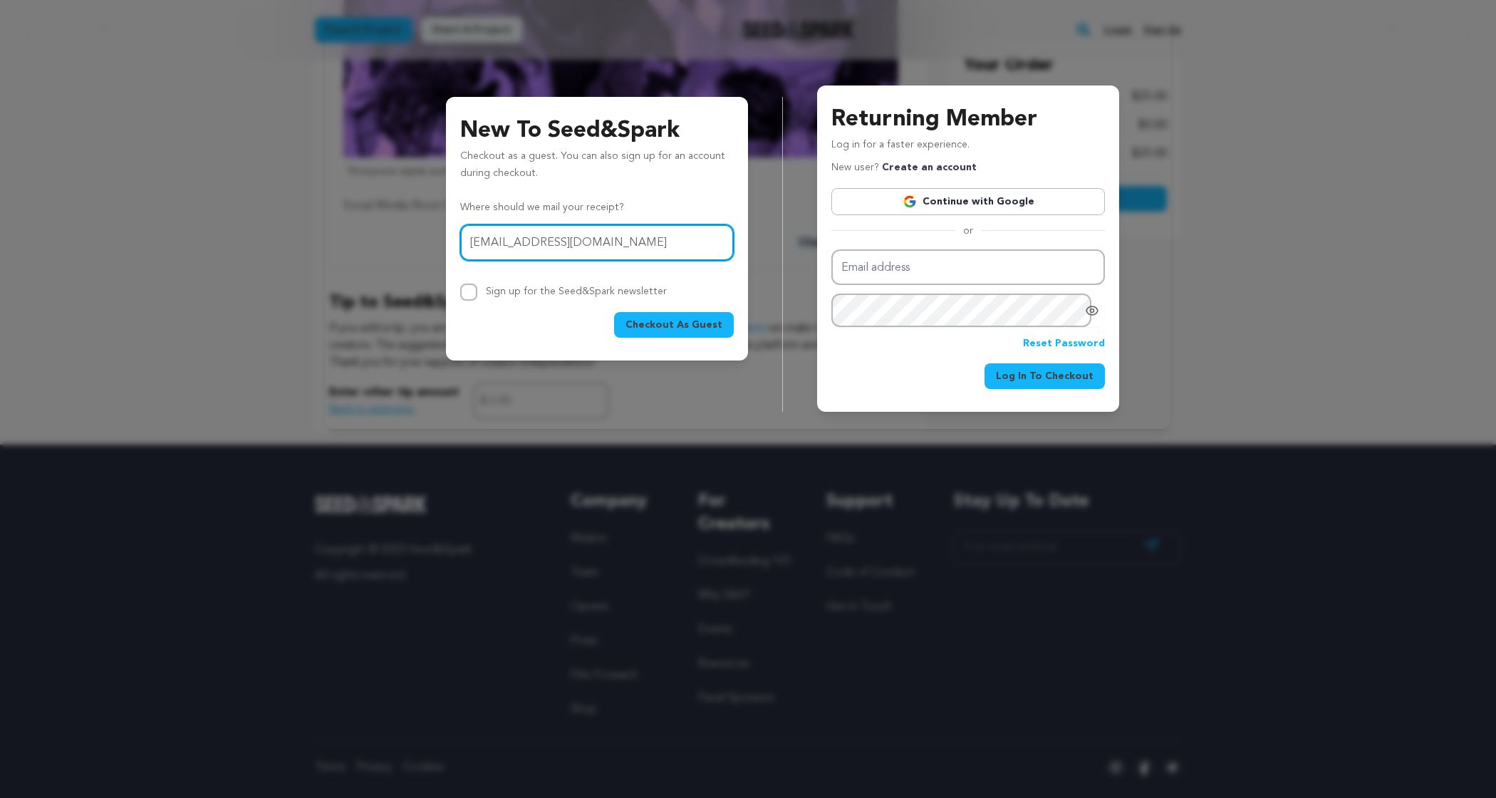
click at [633, 242] on input "amgibson16@gmail.com" at bounding box center [596, 242] width 273 height 36
click at [679, 327] on span "Checkout As Guest" at bounding box center [673, 325] width 97 height 14
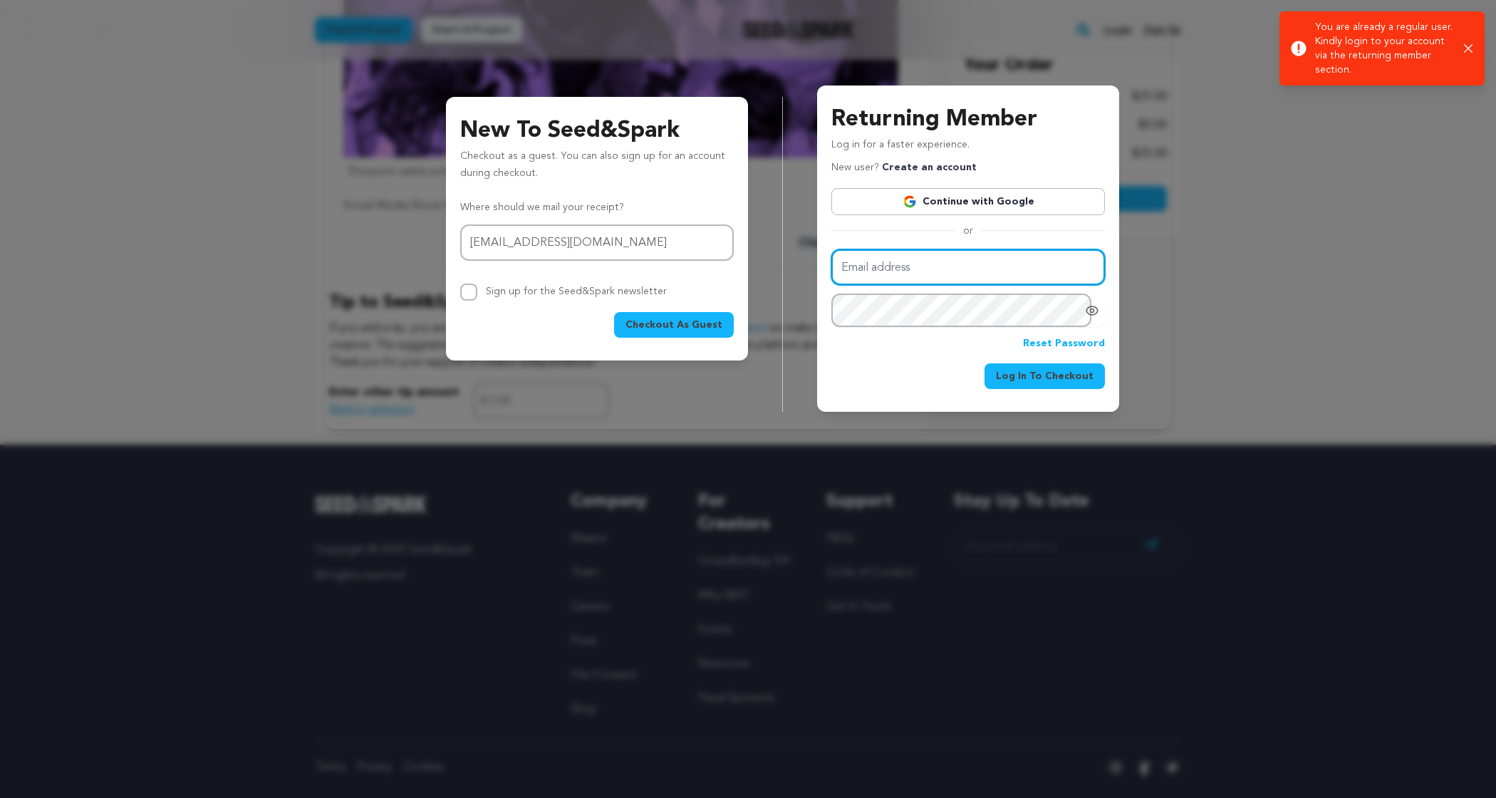
click at [970, 271] on input "Email address" at bounding box center [967, 267] width 273 height 36
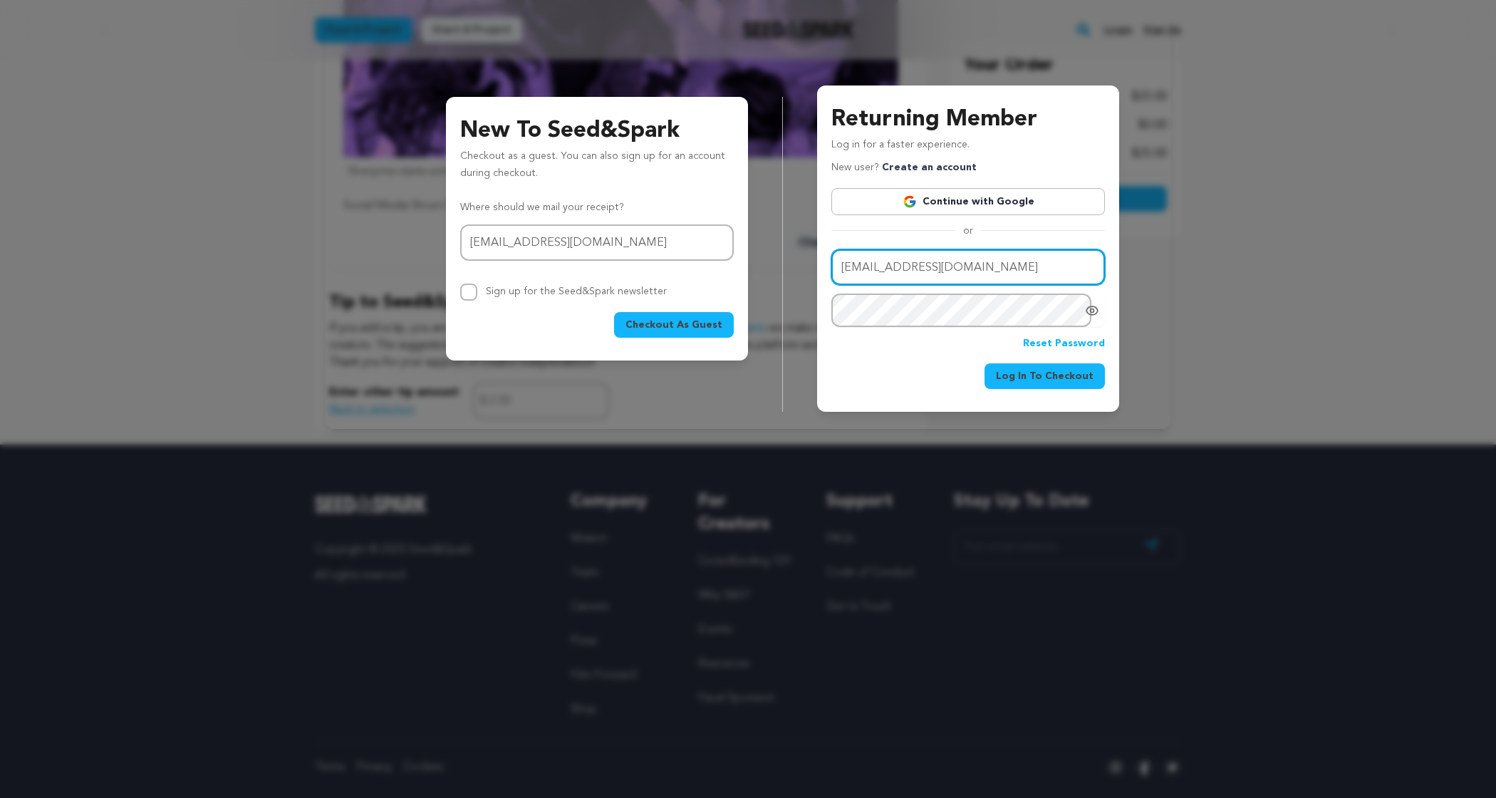
type input "[EMAIL_ADDRESS][DOMAIN_NAME]"
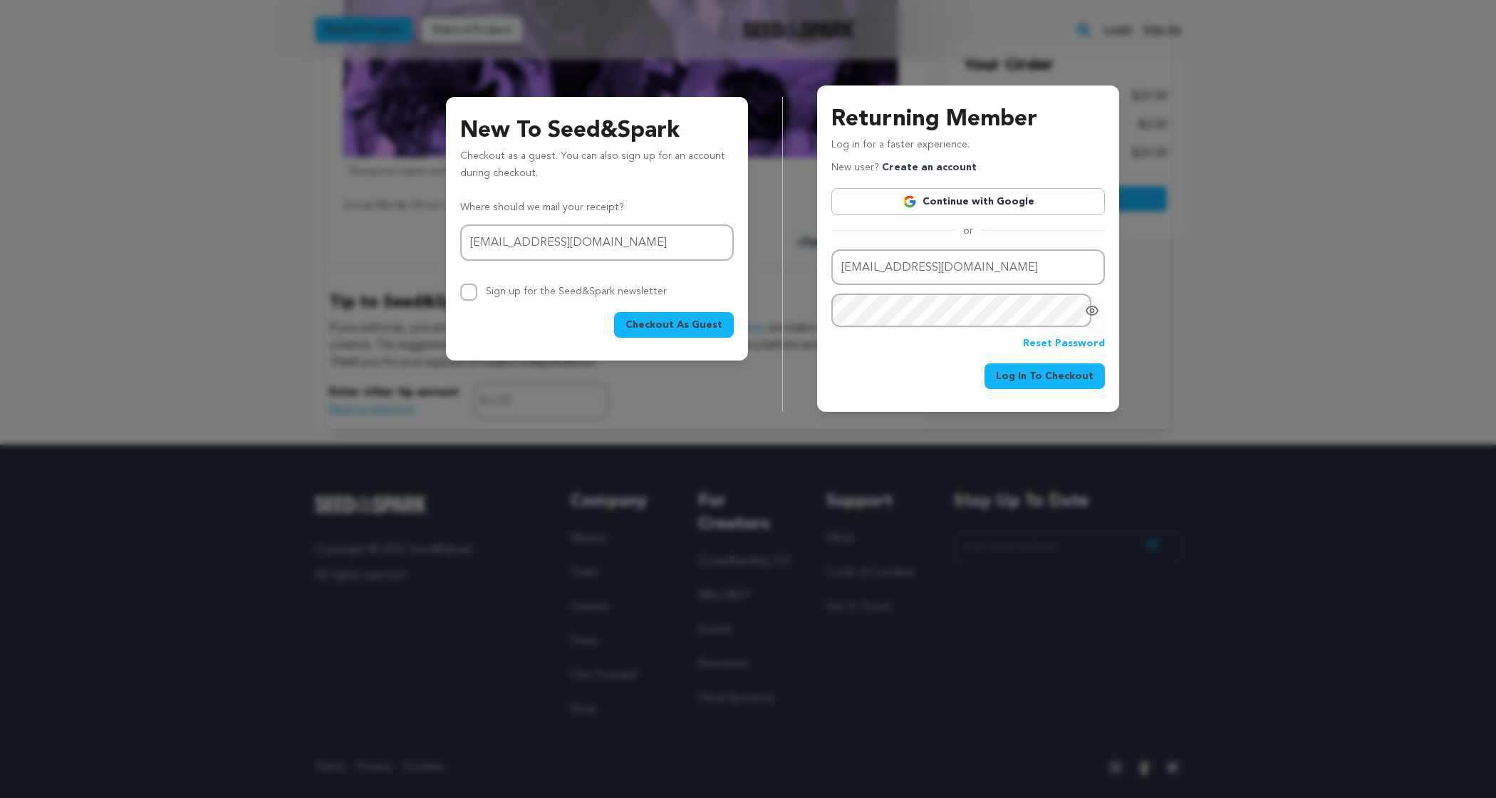
click at [1058, 376] on span "Log In To Checkout" at bounding box center [1045, 376] width 98 height 14
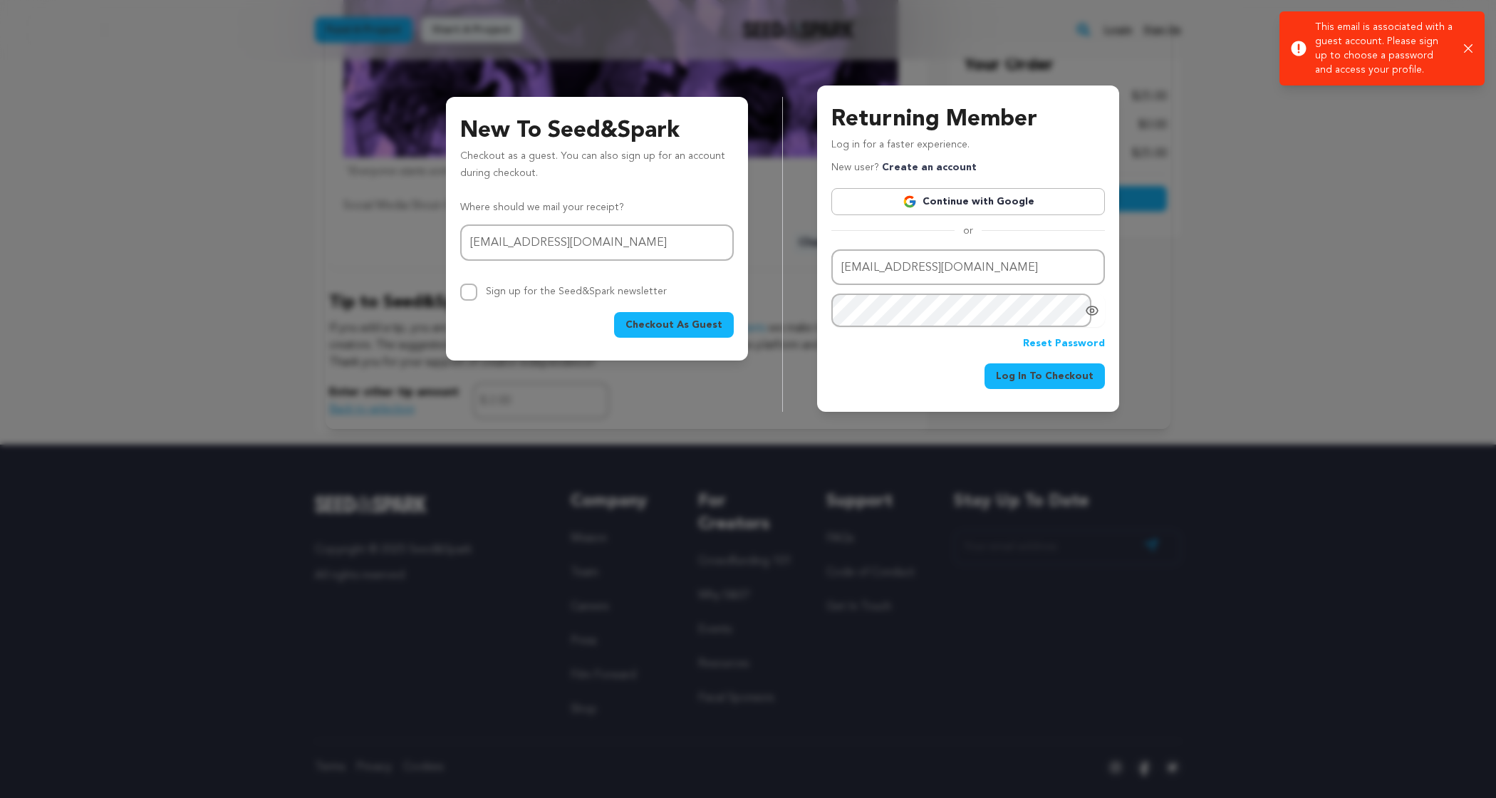
click at [1059, 347] on link "Reset Password" at bounding box center [1064, 343] width 82 height 17
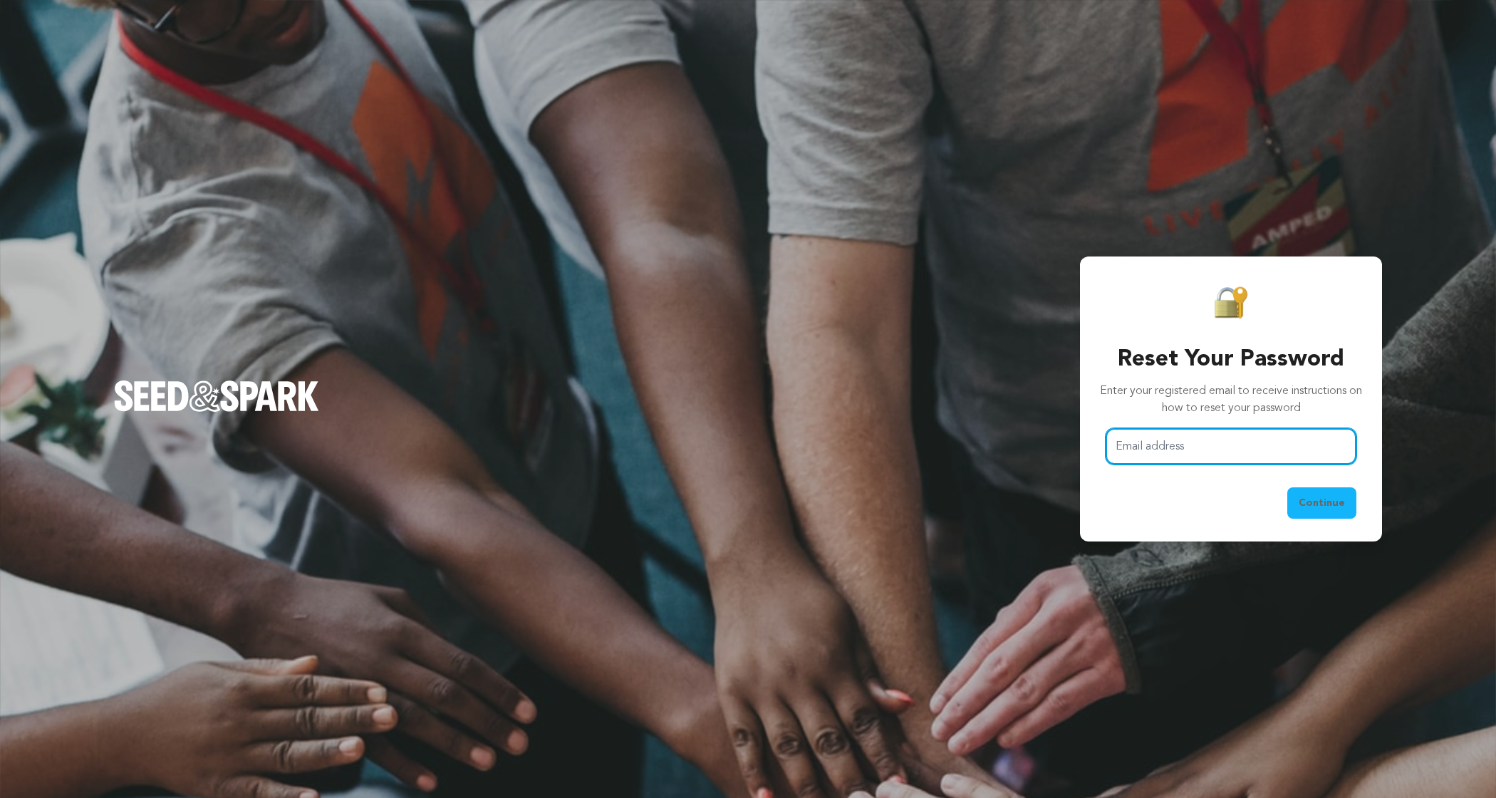
click at [1228, 447] on input "Email address" at bounding box center [1230, 446] width 251 height 36
type input "[EMAIL_ADDRESS][DOMAIN_NAME]"
click at [1313, 506] on span "Continue" at bounding box center [1321, 503] width 46 height 14
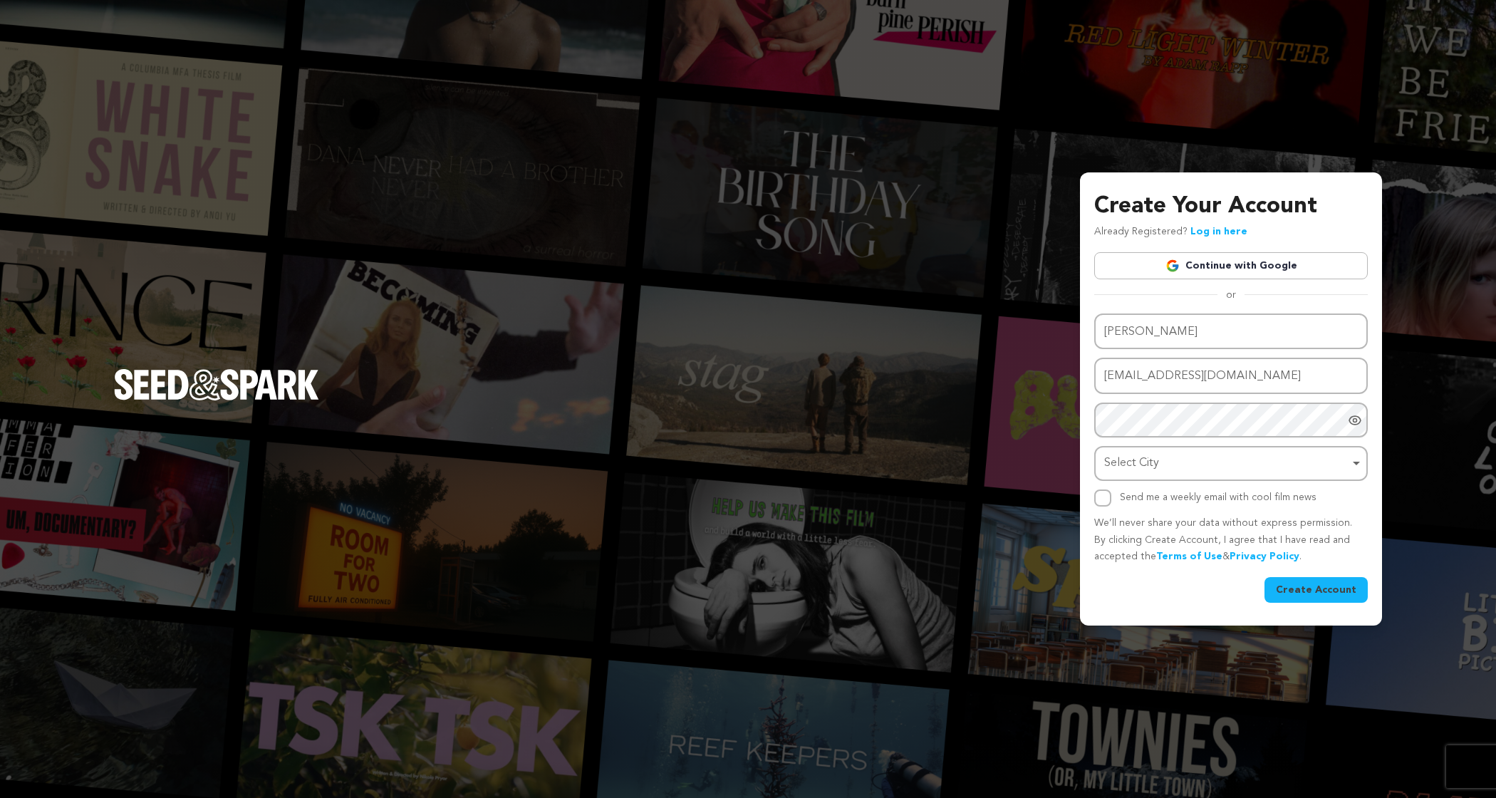
click at [1214, 264] on link "Continue with Google" at bounding box center [1230, 265] width 273 height 27
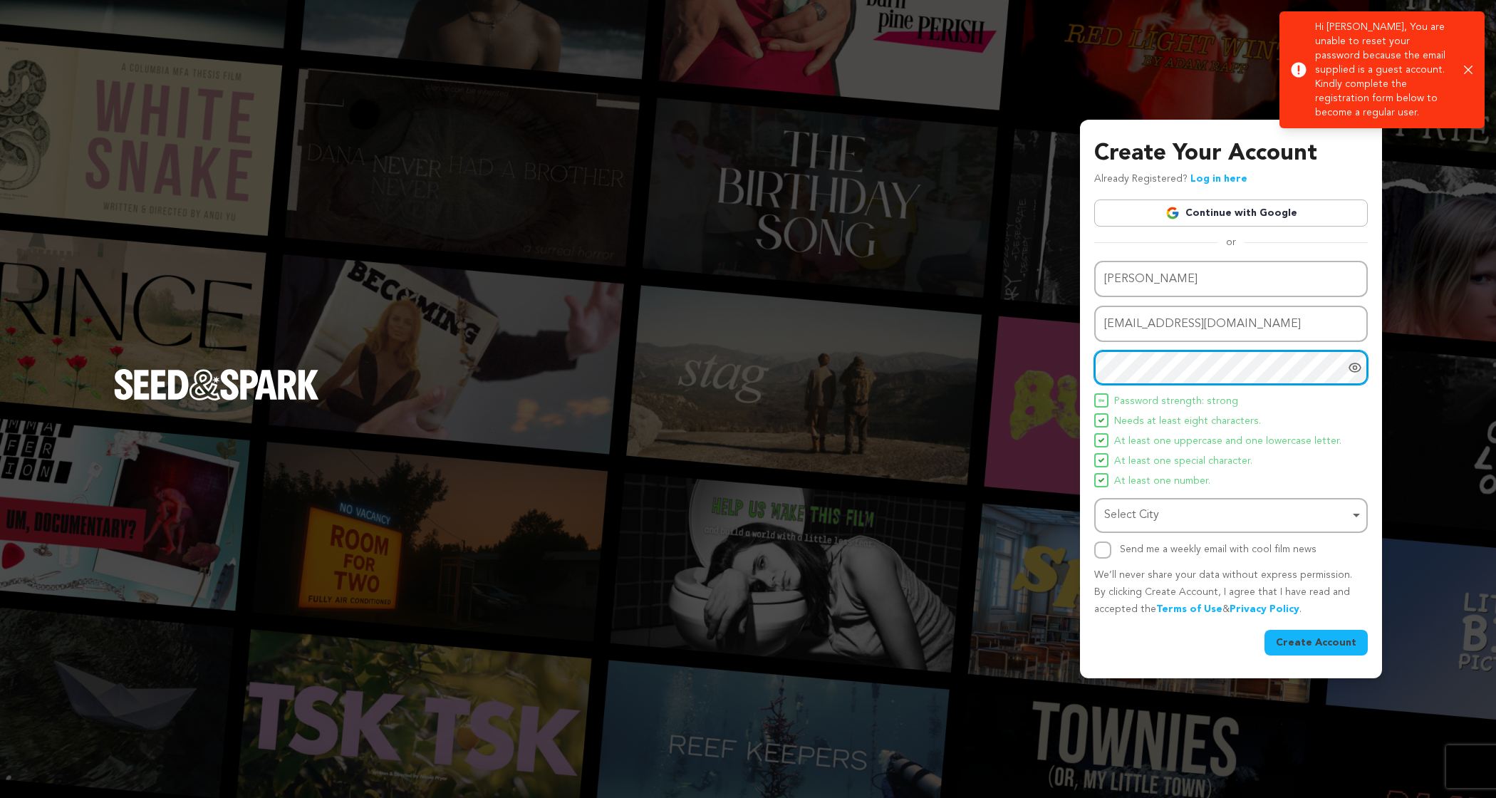
click at [1202, 512] on div "Select City Remove item" at bounding box center [1226, 515] width 245 height 21
click at [1190, 517] on div "Select City Remove item" at bounding box center [1226, 515] width 245 height 21
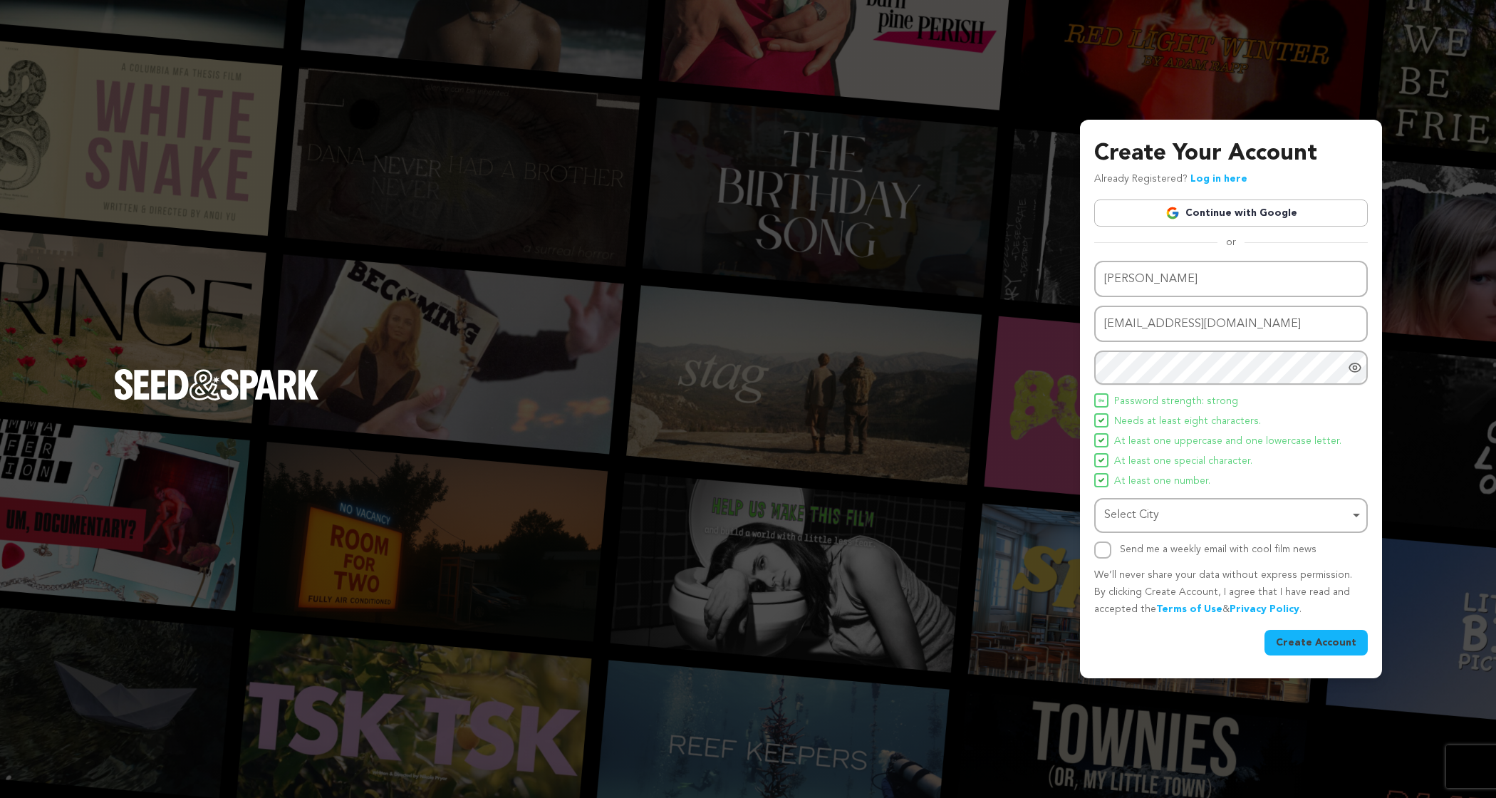
drag, startPoint x: 1183, startPoint y: 518, endPoint x: 1200, endPoint y: 531, distance: 20.9
click at [1183, 518] on div "Select City Remove item" at bounding box center [1226, 515] width 245 height 21
click at [1167, 506] on div "Select City Remove item" at bounding box center [1226, 515] width 245 height 21
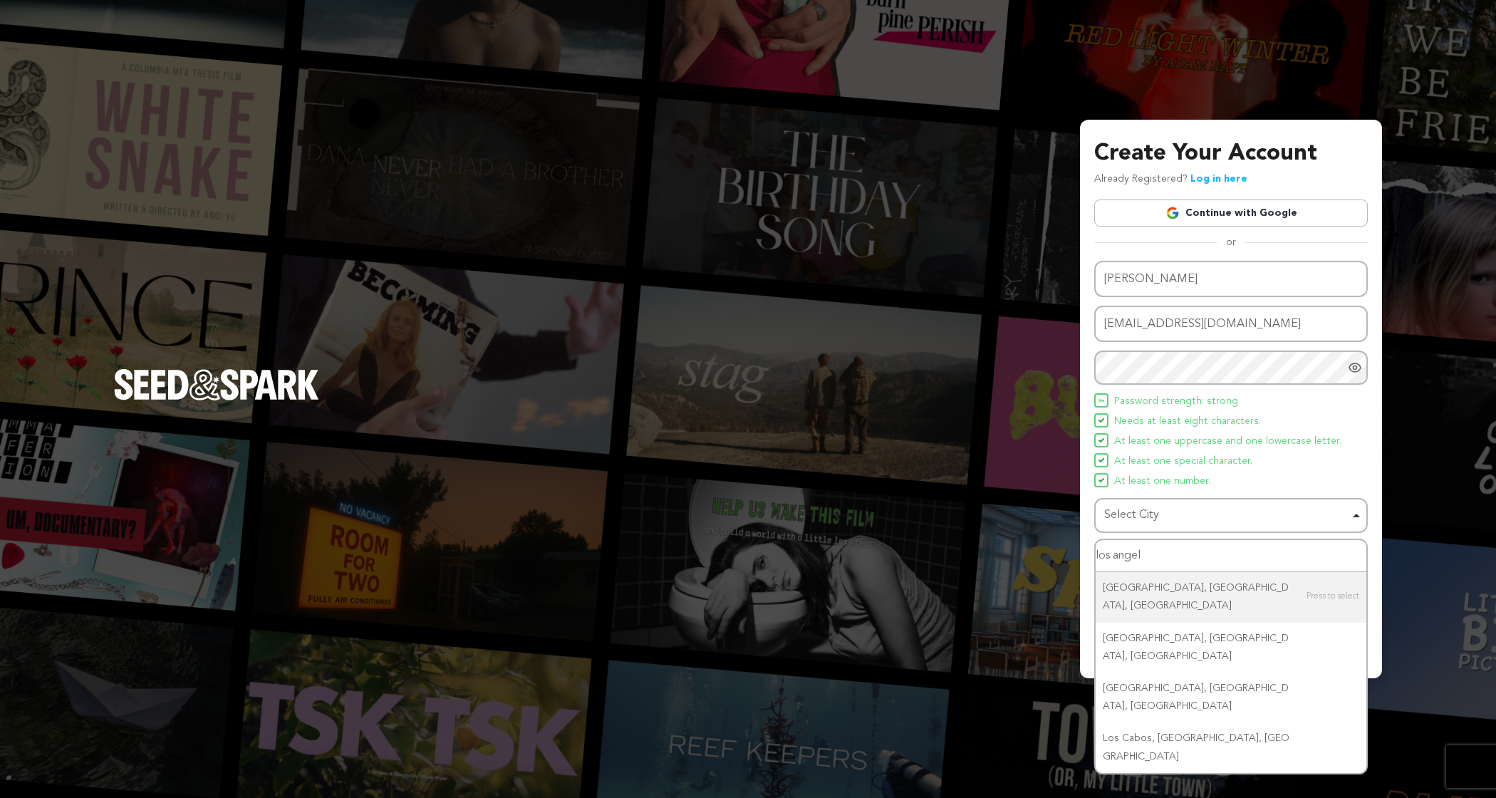
type input "los angele"
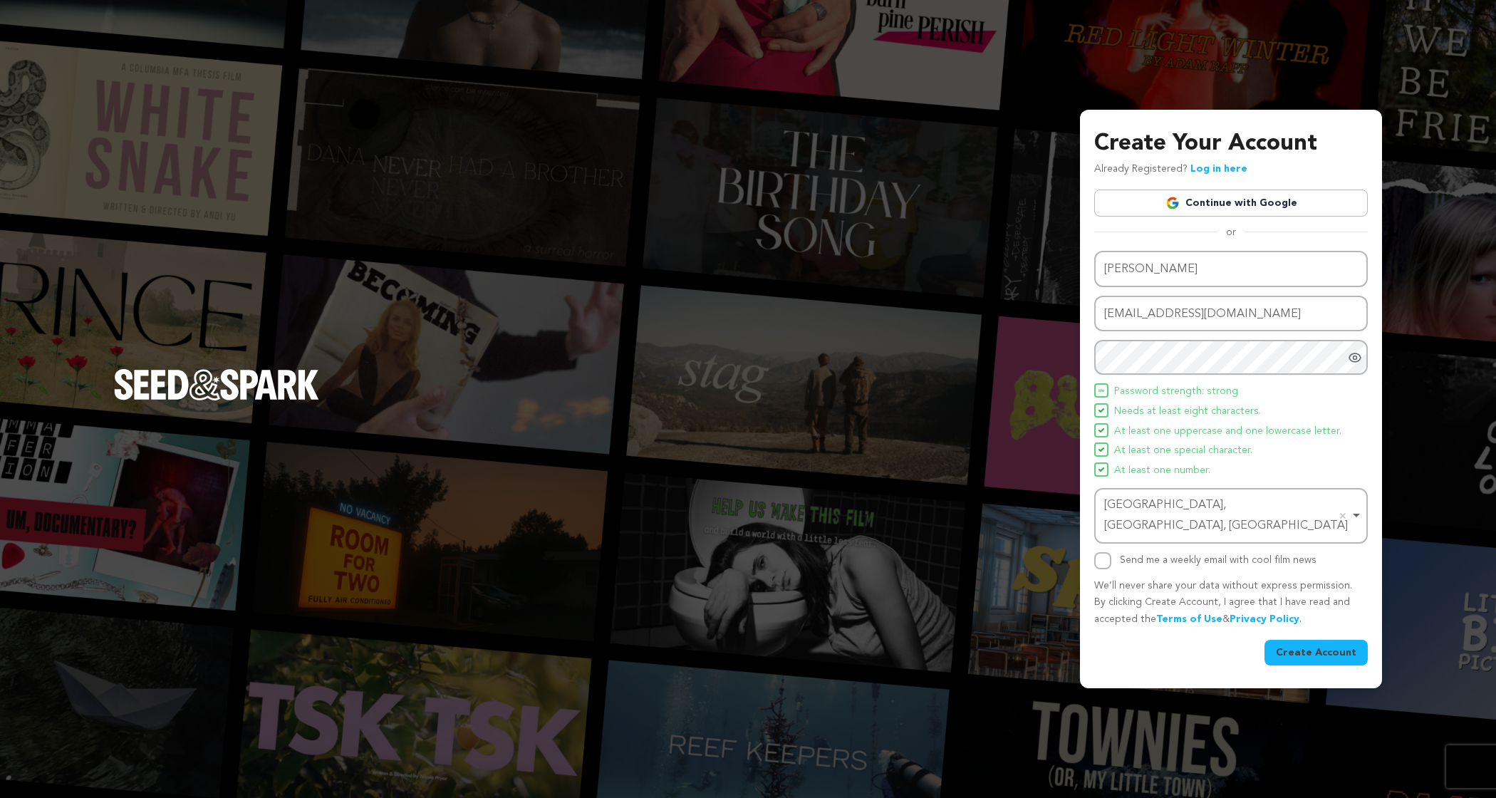
click at [1308, 640] on button "Create Account" at bounding box center [1315, 653] width 103 height 26
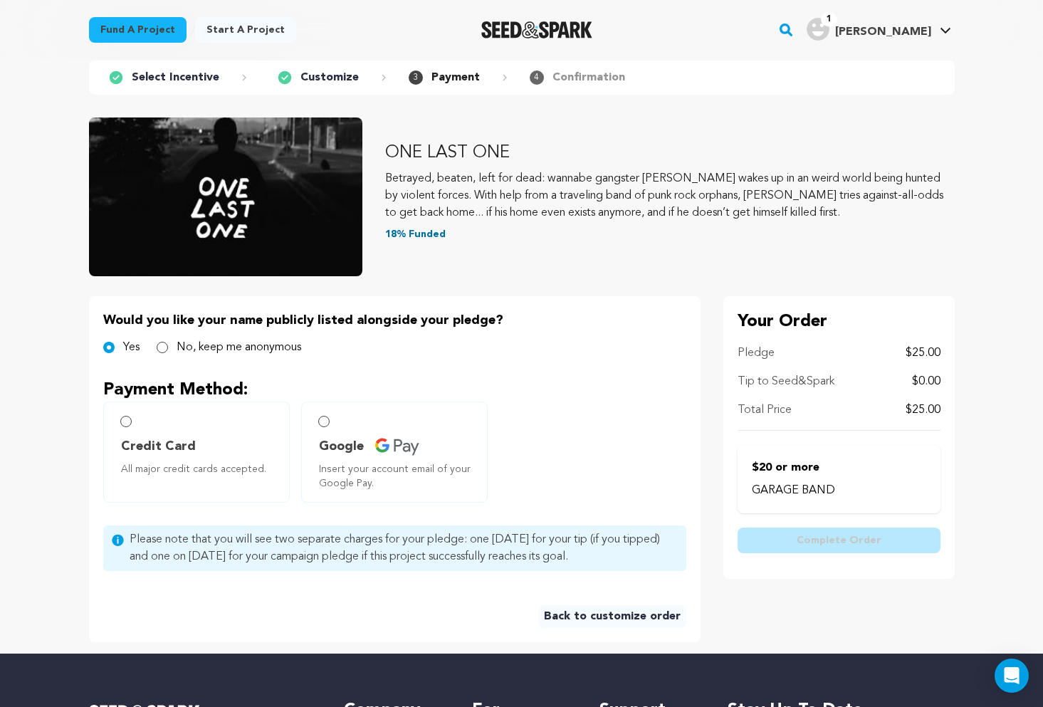
scroll to position [63, 0]
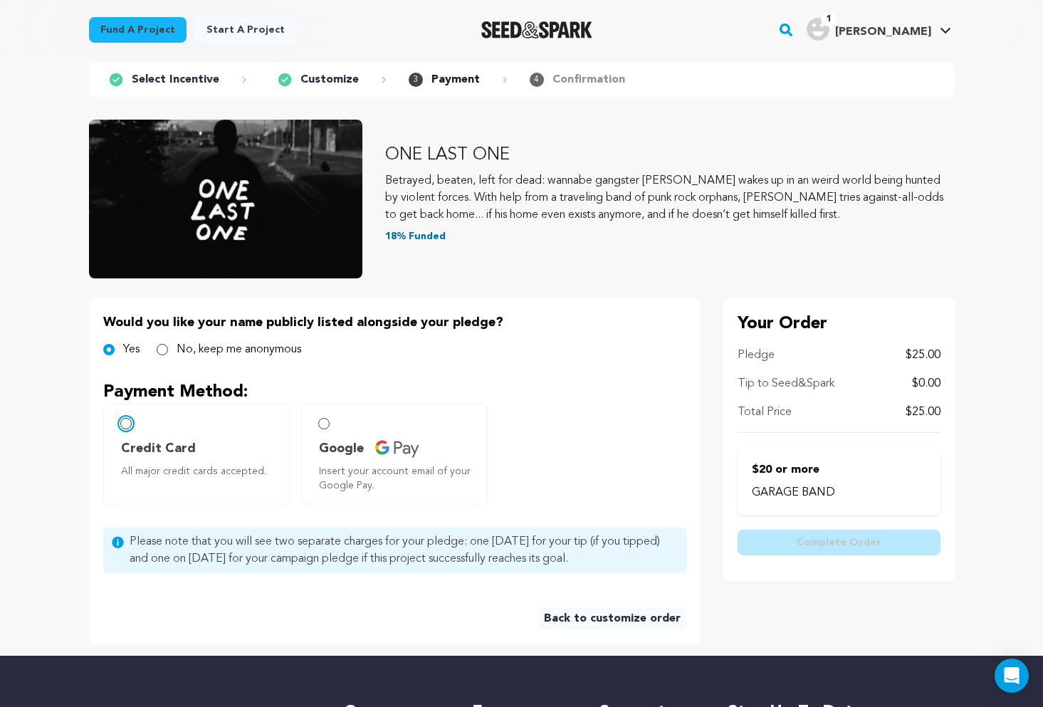
click at [122, 424] on input "Credit Card All major credit cards accepted." at bounding box center [125, 423] width 11 height 11
radio input "false"
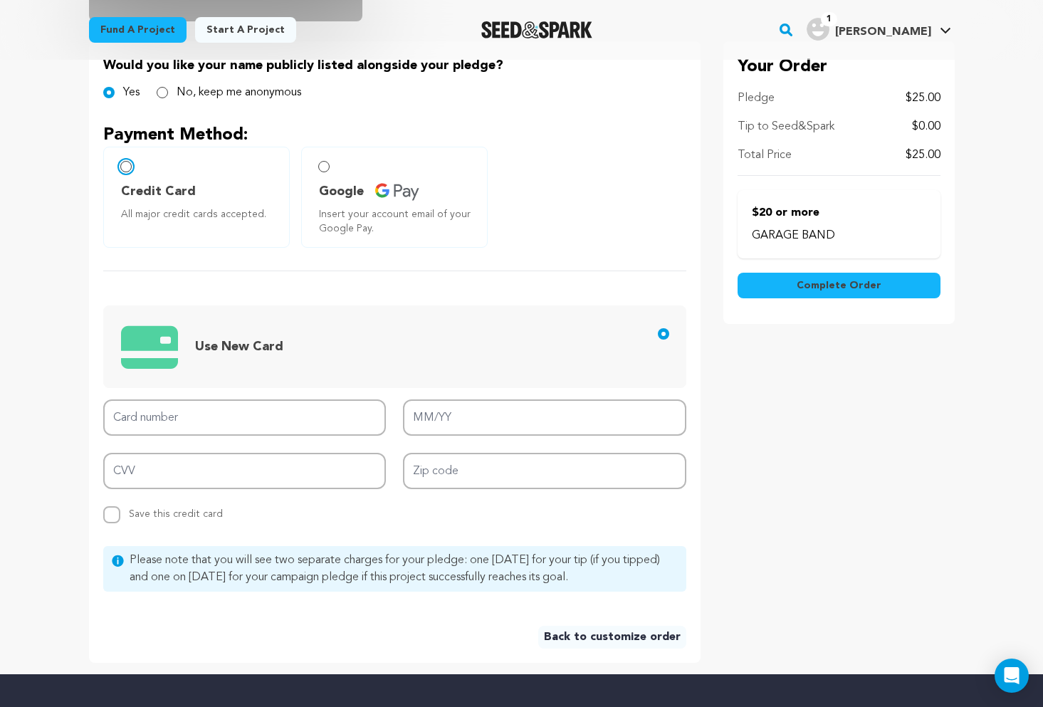
scroll to position [333, 0]
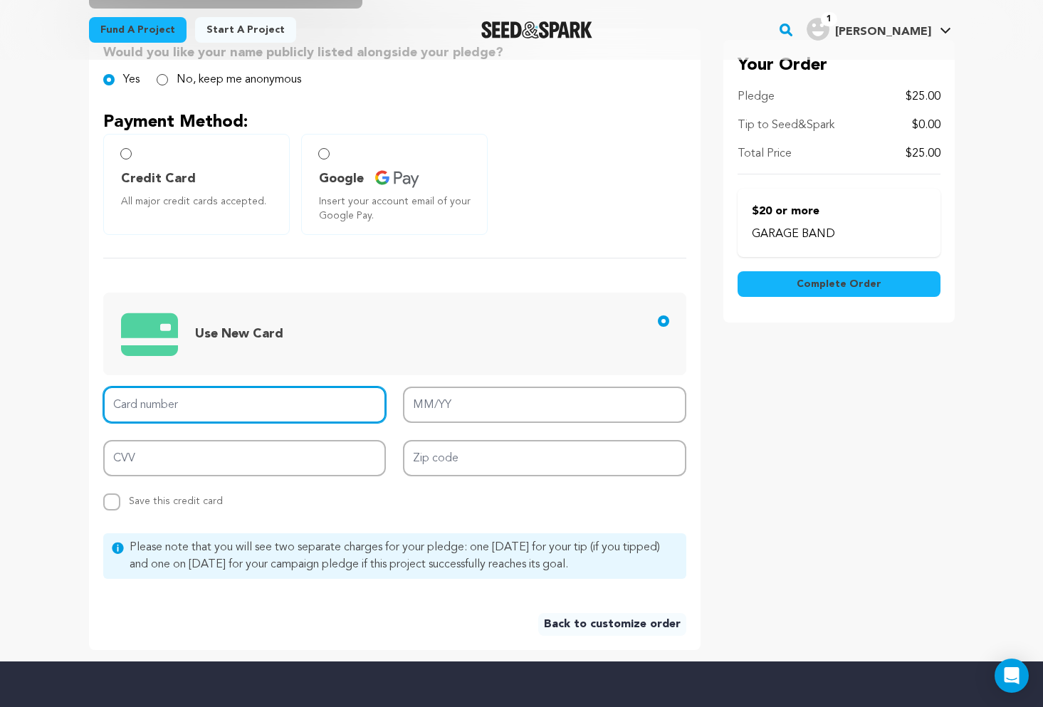
click at [226, 400] on input "Card number" at bounding box center [244, 405] width 283 height 36
type input "[CREDIT_CARD_NUMBER]"
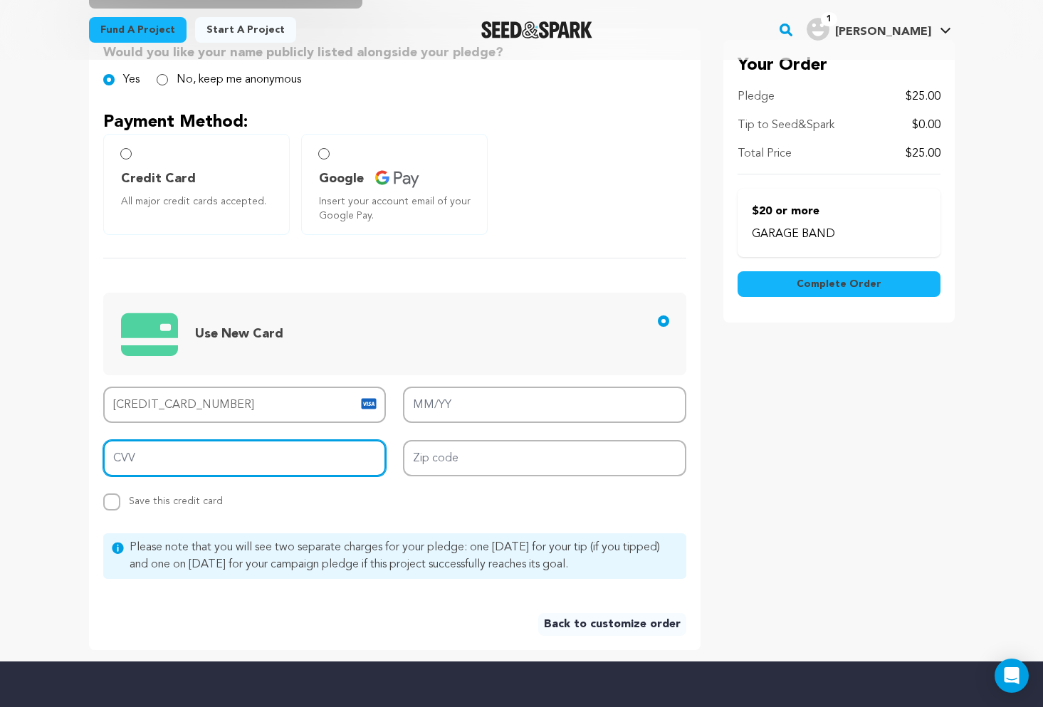
click at [215, 461] on input "CVV" at bounding box center [244, 458] width 283 height 36
type input "152"
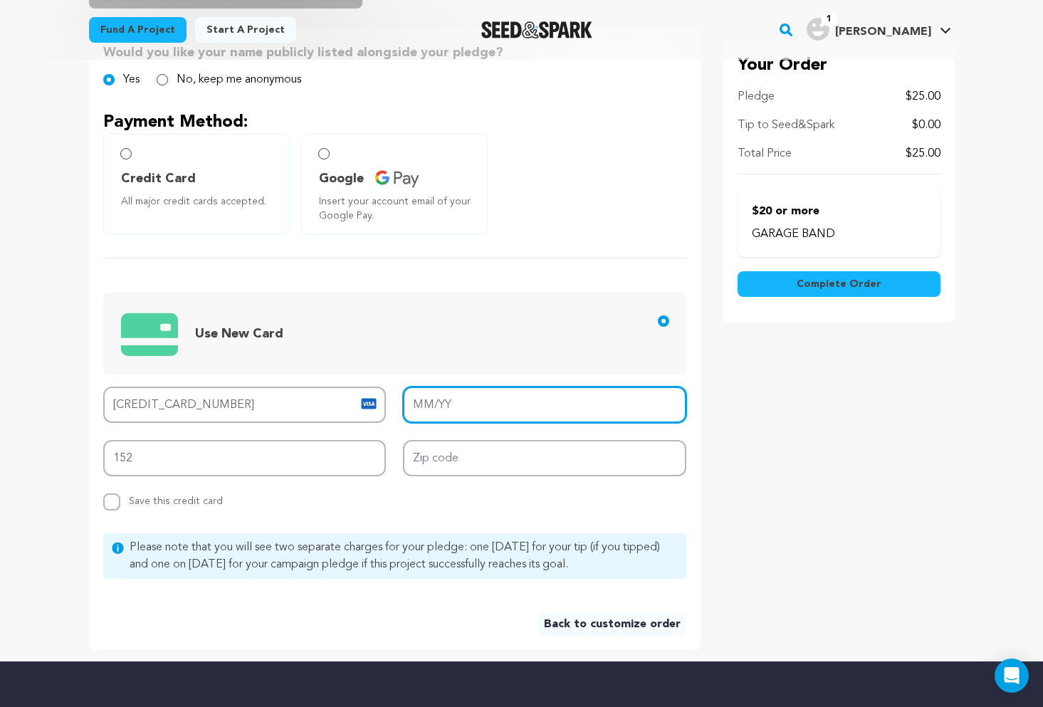
click at [504, 409] on input "MM/YY" at bounding box center [544, 405] width 283 height 36
type input "05/28"
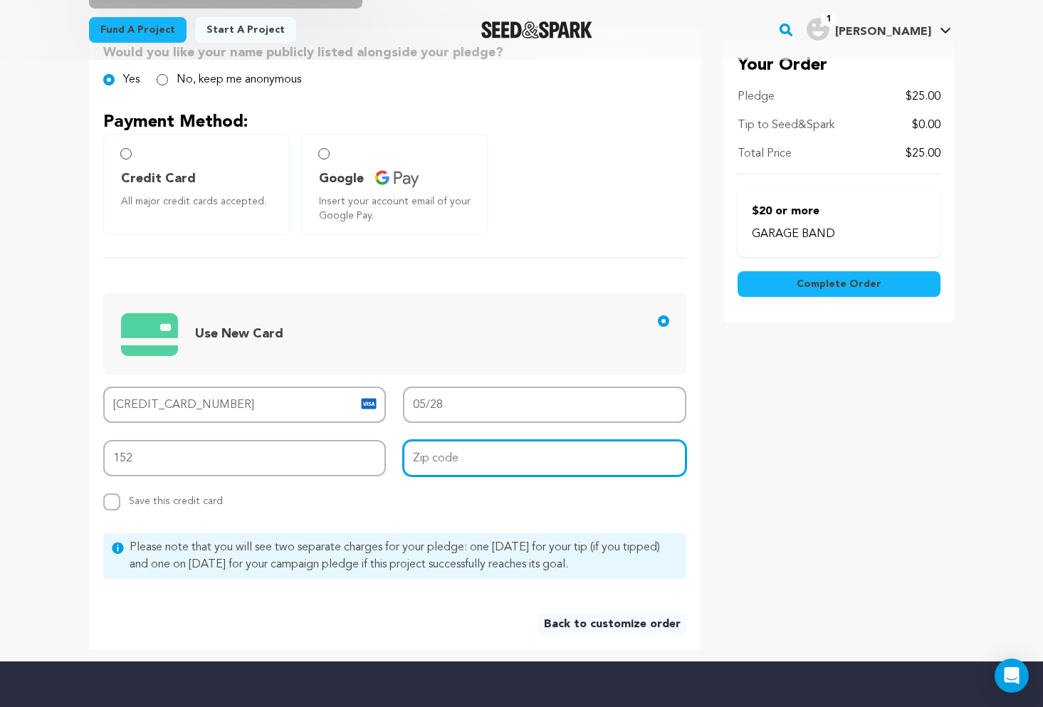
click at [504, 457] on input "Zip code" at bounding box center [544, 458] width 283 height 36
type input "90026"
click at [34, 396] on main "Fund a project Start a project Search" at bounding box center [521, 352] width 1043 height 1371
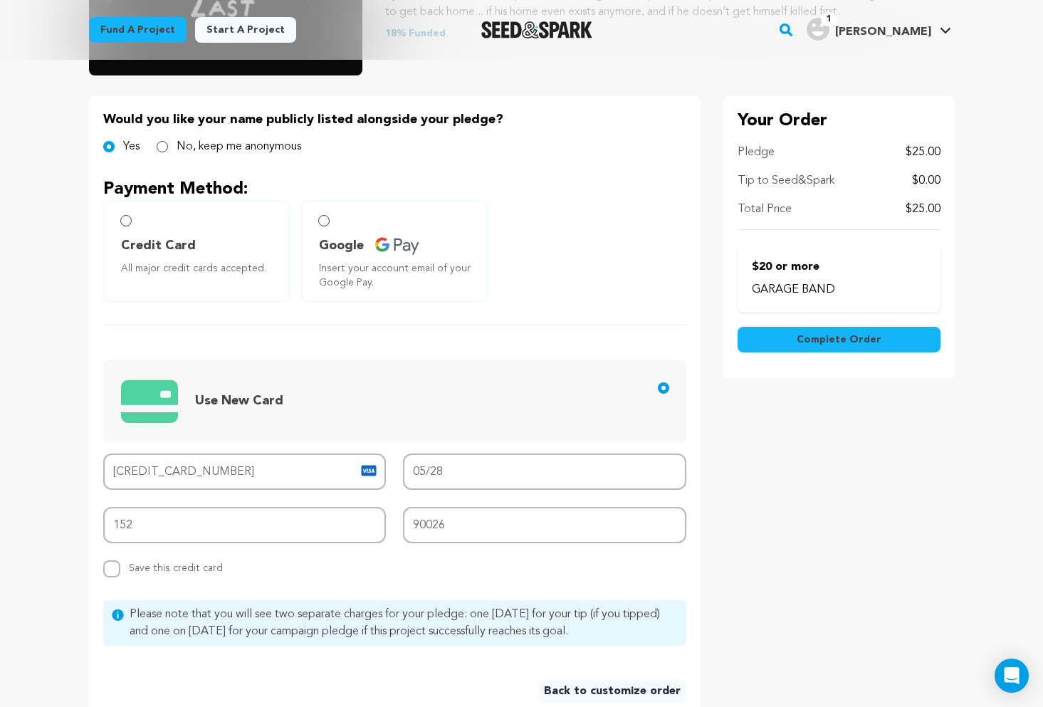
scroll to position [240, 0]
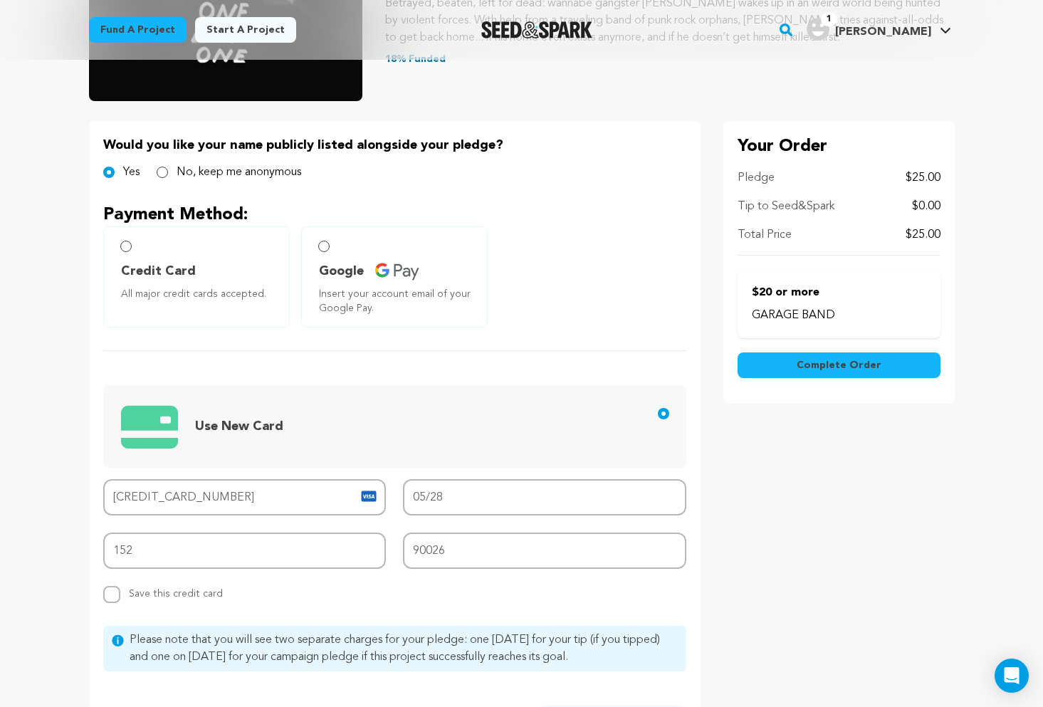
click at [815, 365] on span "Complete Order" at bounding box center [839, 365] width 85 height 14
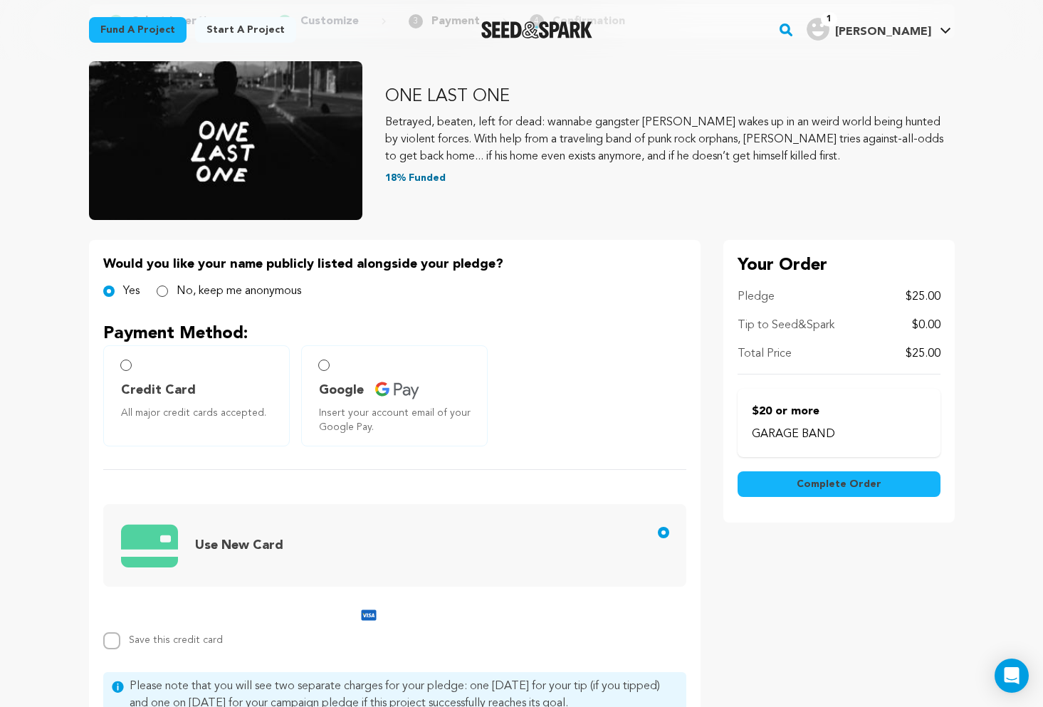
scroll to position [51, 0]
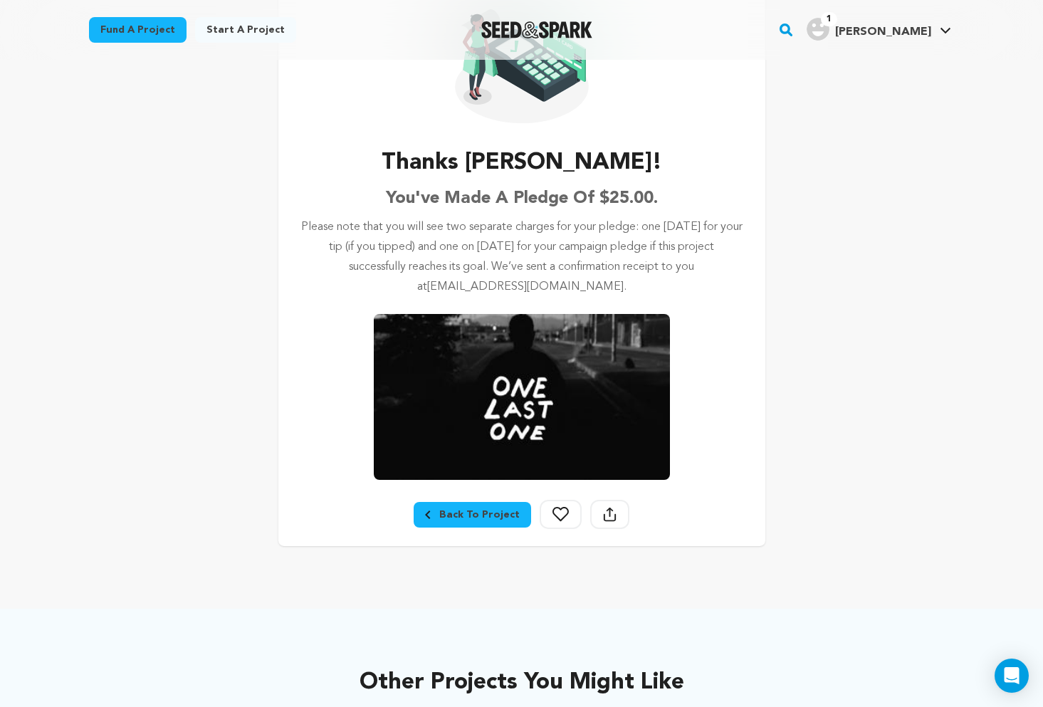
scroll to position [145, 0]
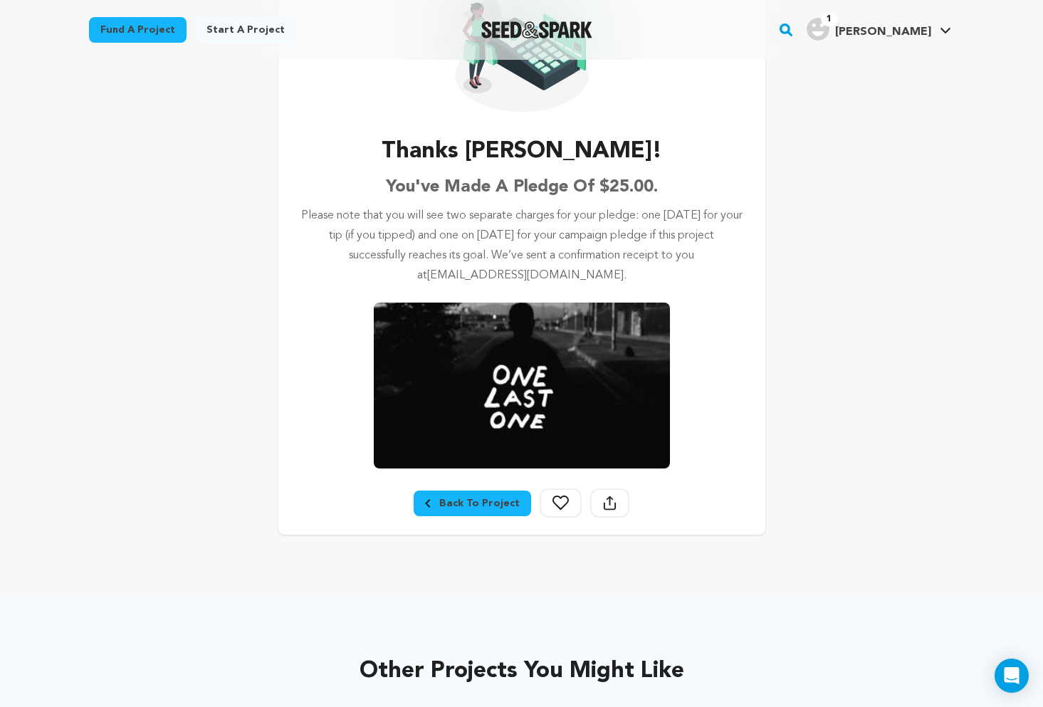
click at [458, 501] on div "Back To Project" at bounding box center [472, 503] width 95 height 14
